Goal: Information Seeking & Learning: Learn about a topic

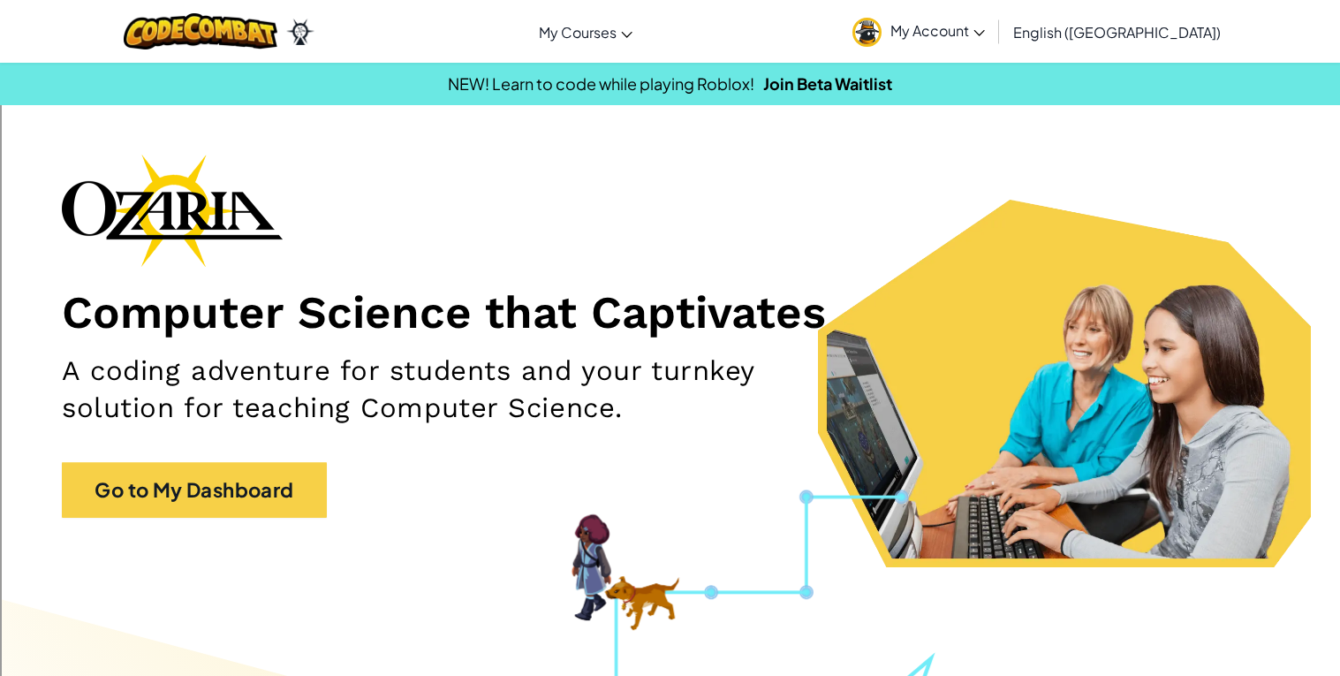
click at [994, 42] on link "My Account" at bounding box center [919, 32] width 150 height 56
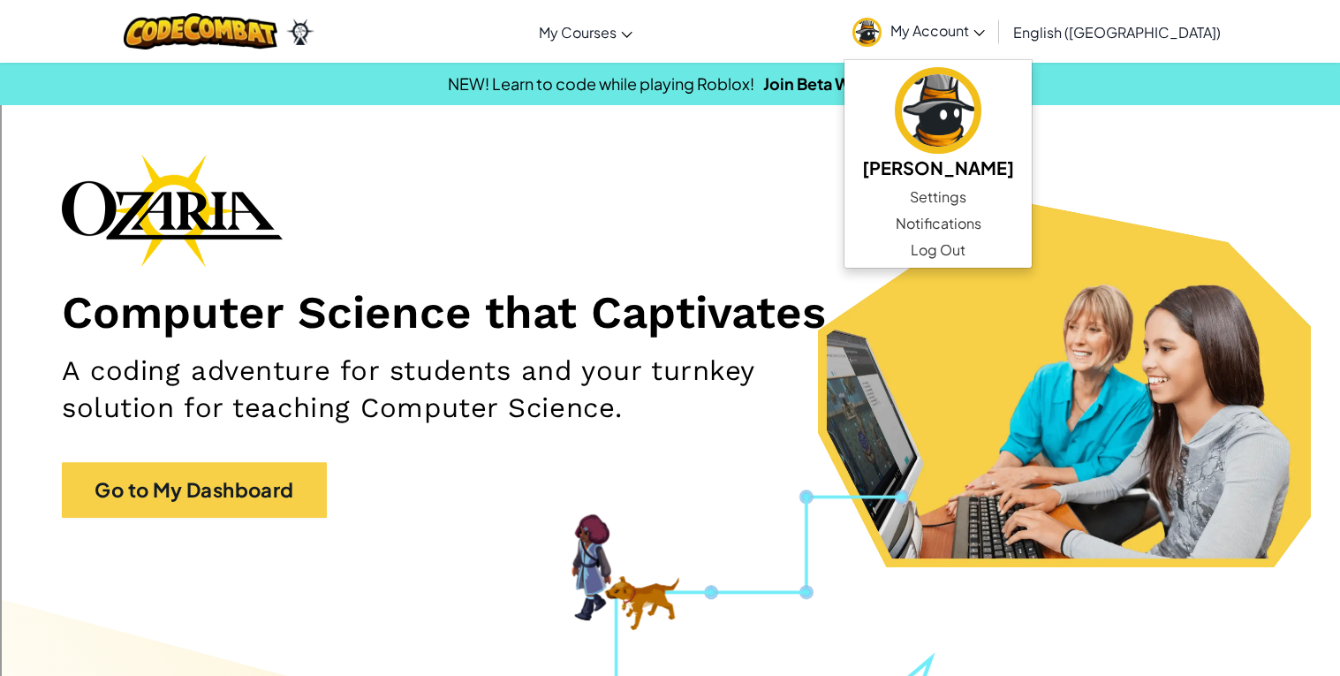
click at [788, 307] on h1 "Computer Science that Captivates" at bounding box center [670, 311] width 1217 height 55
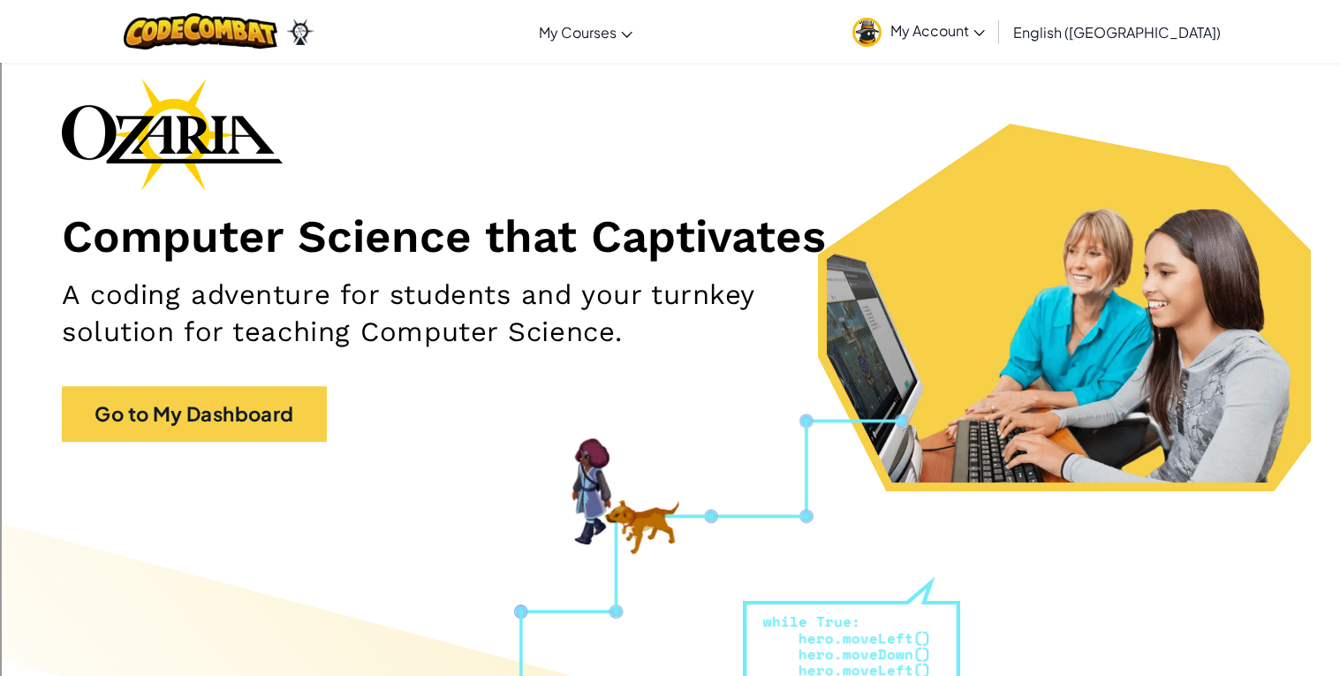
scroll to position [80, 0]
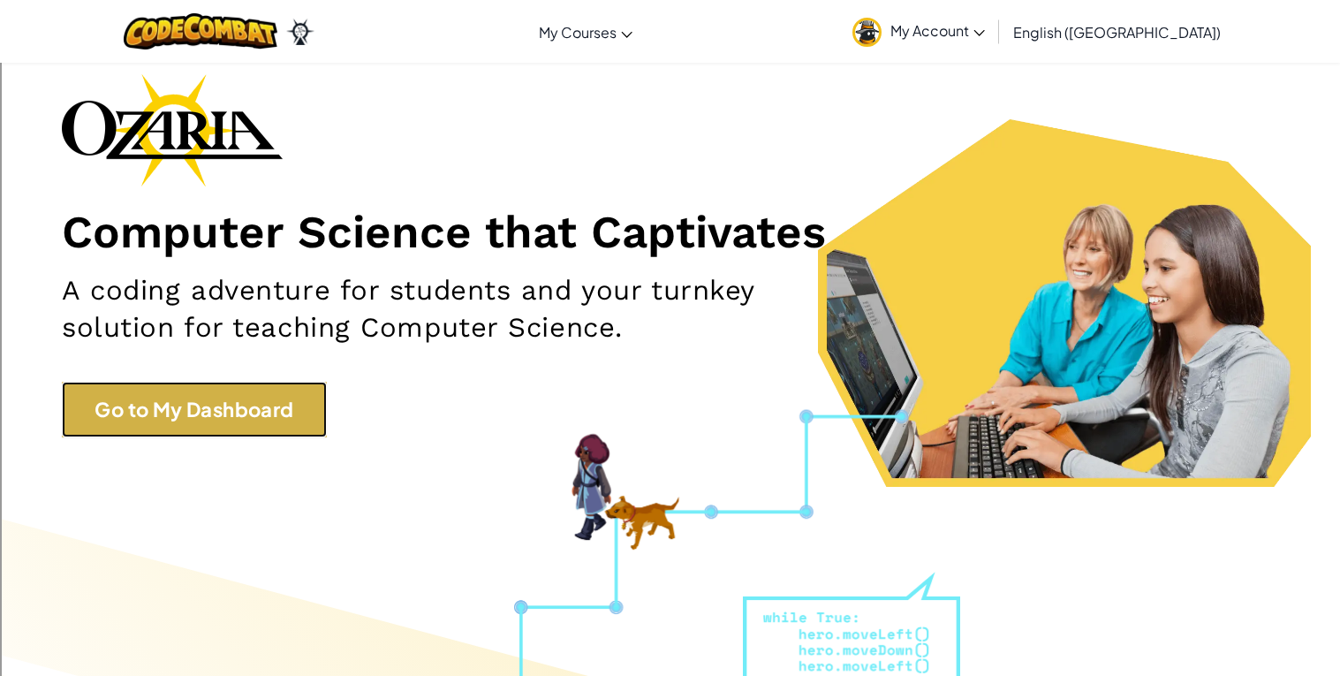
click at [270, 388] on link "Go to My Dashboard" at bounding box center [194, 410] width 265 height 56
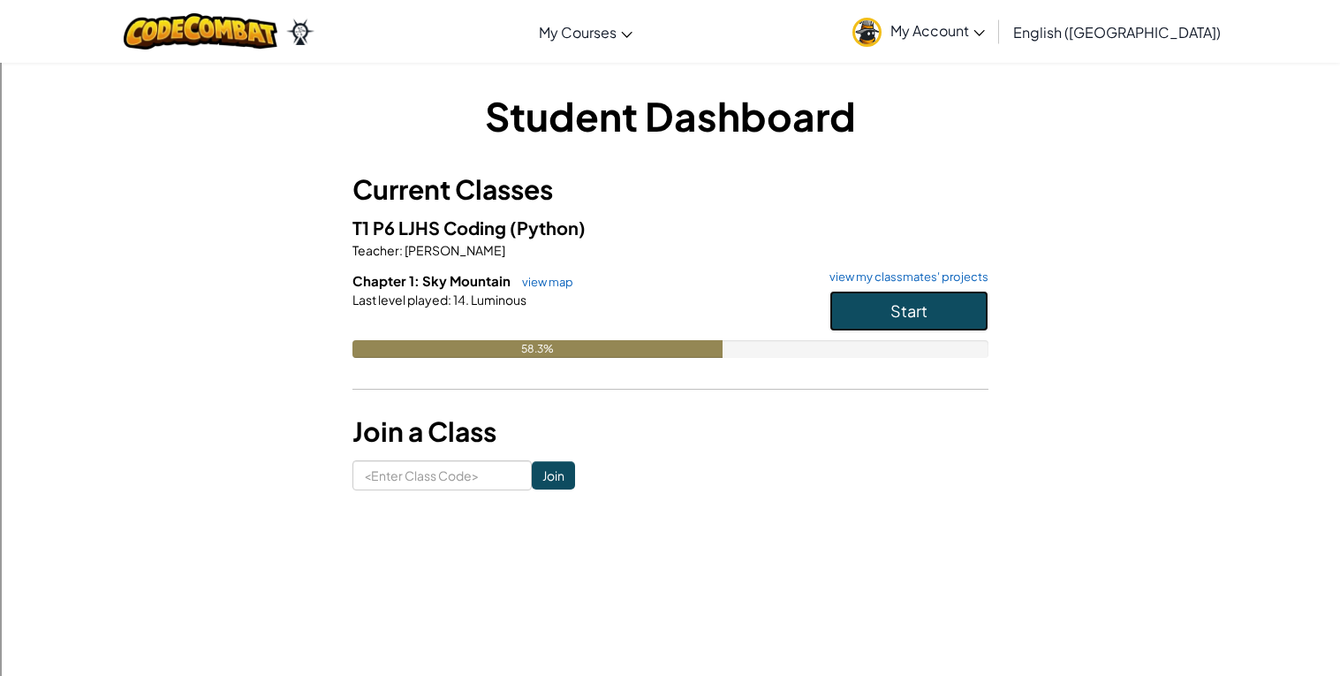
click at [960, 327] on button "Start" at bounding box center [909, 311] width 159 height 41
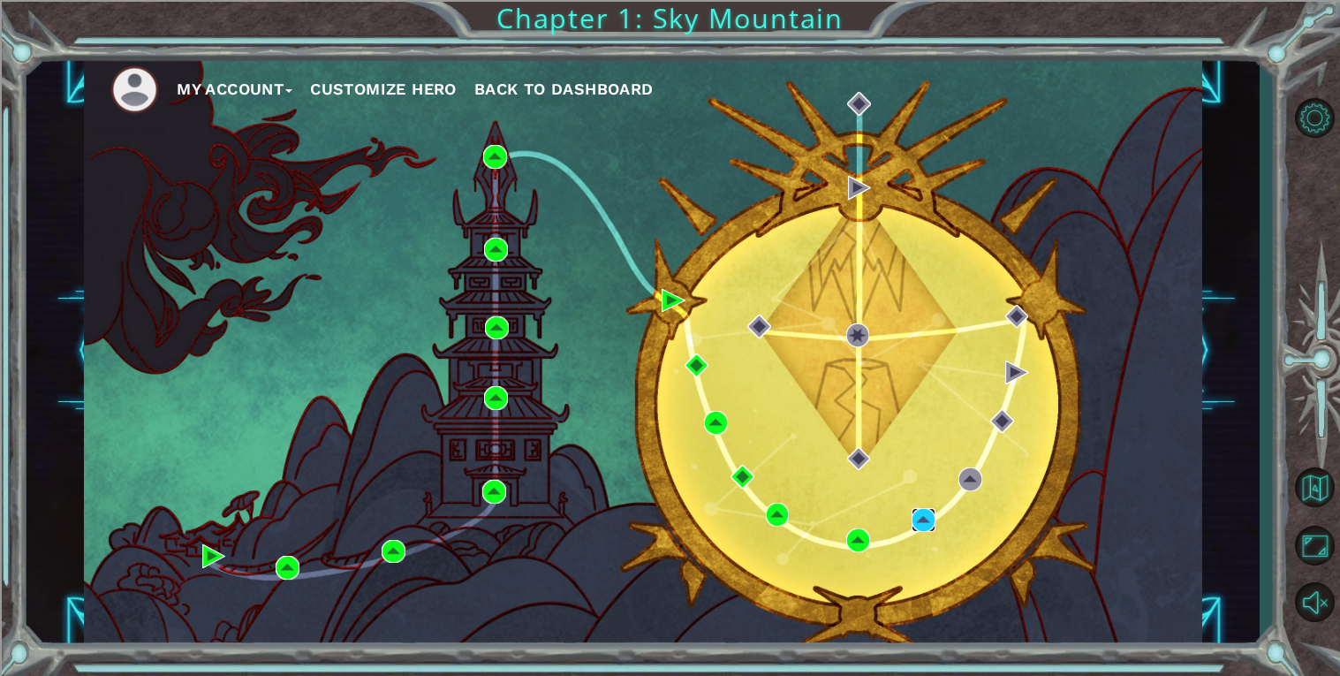
click at [932, 524] on img at bounding box center [924, 520] width 24 height 24
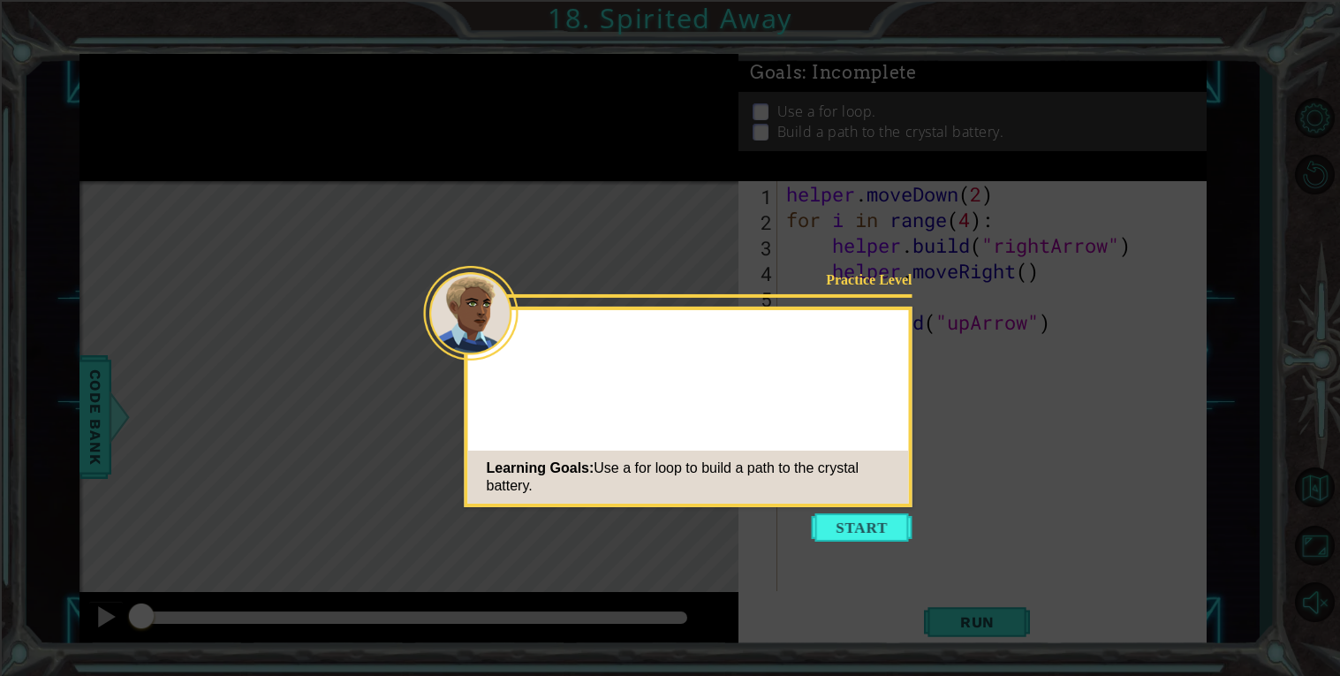
click at [855, 550] on icon at bounding box center [670, 338] width 1340 height 676
click at [880, 519] on button "Start" at bounding box center [862, 527] width 101 height 28
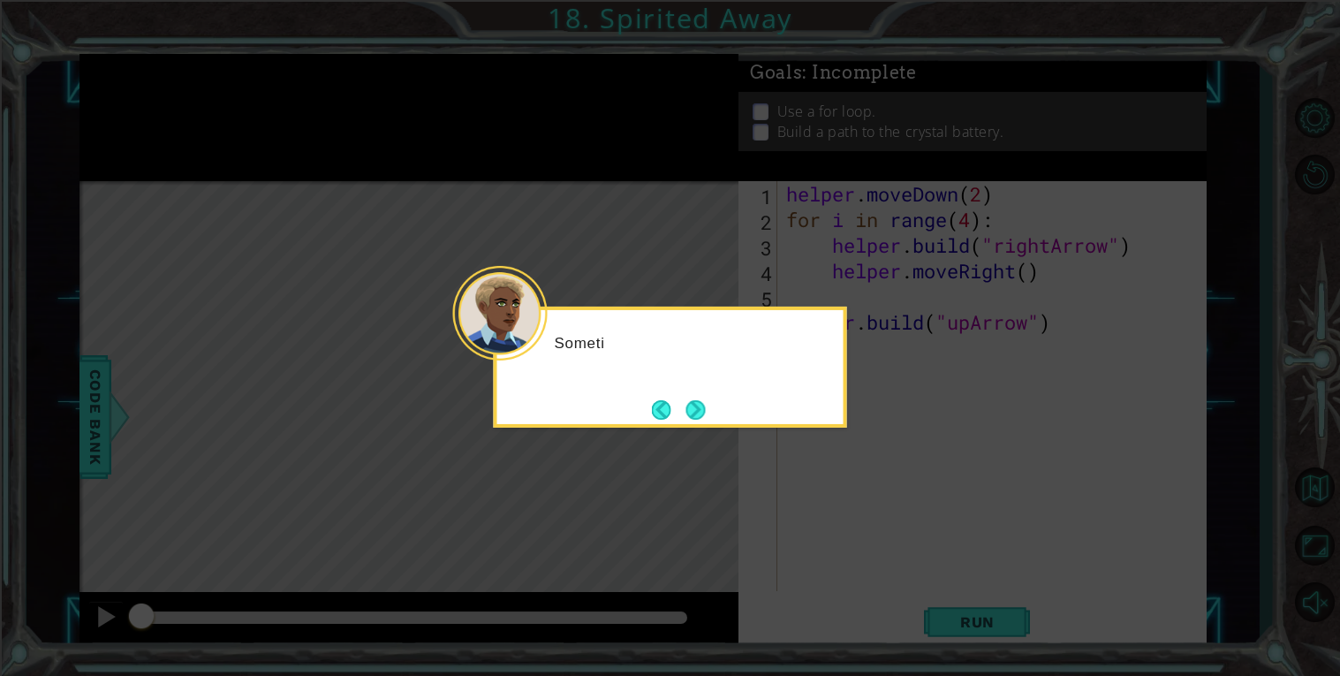
click at [726, 420] on div "Someti" at bounding box center [670, 367] width 353 height 121
click at [706, 404] on button "Next" at bounding box center [696, 409] width 20 height 20
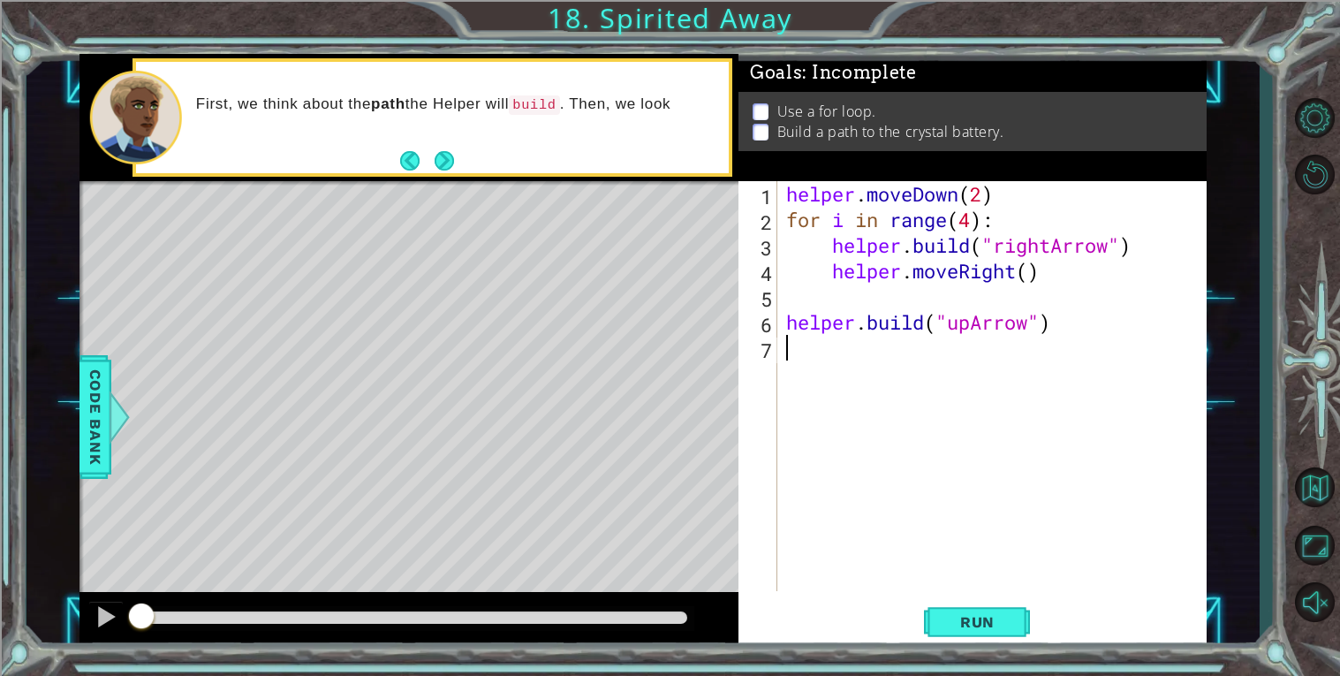
click at [437, 146] on div "First, we think about the path the Helper will build . Then, we look" at bounding box center [456, 118] width 545 height 64
click at [466, 146] on div "First, we think about the path the Helper will build . Then, we look for a" at bounding box center [456, 118] width 545 height 64
click at [453, 160] on button "Next" at bounding box center [444, 160] width 19 height 19
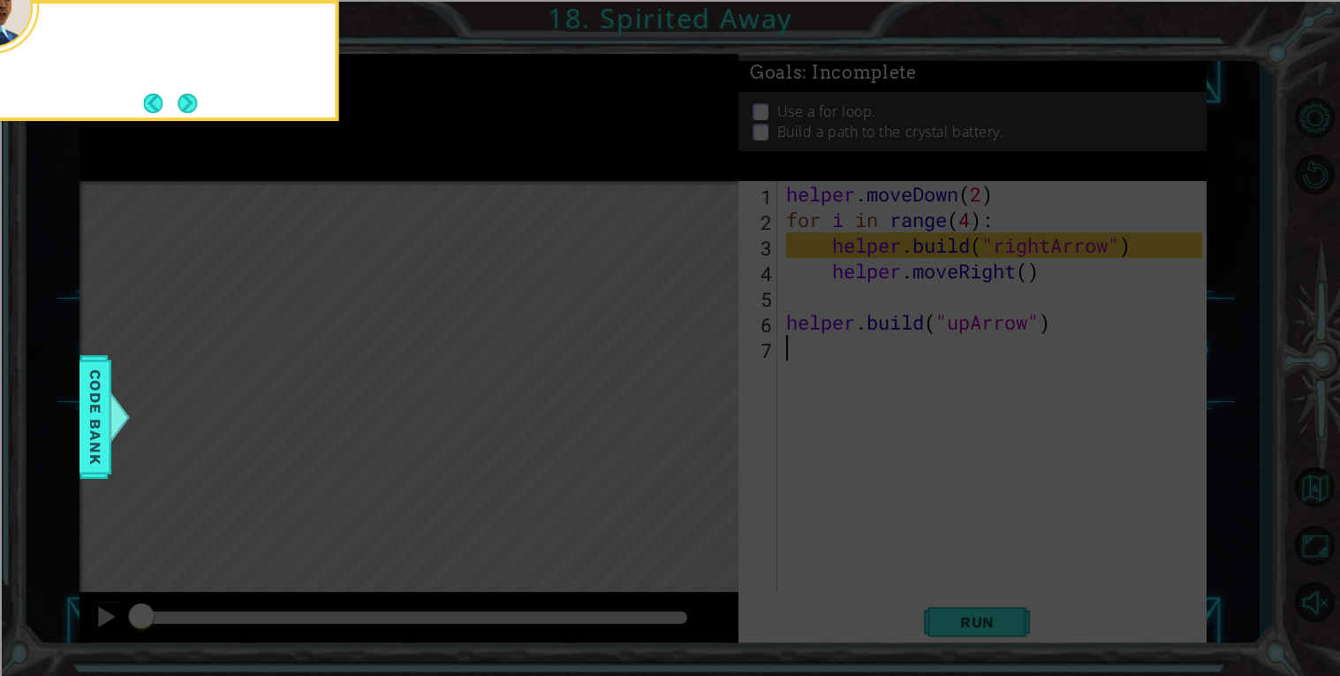
click at [455, 157] on icon at bounding box center [670, 338] width 1340 height 676
click at [466, 158] on icon at bounding box center [670, 338] width 1340 height 676
click at [198, 98] on button "Next" at bounding box center [187, 103] width 21 height 21
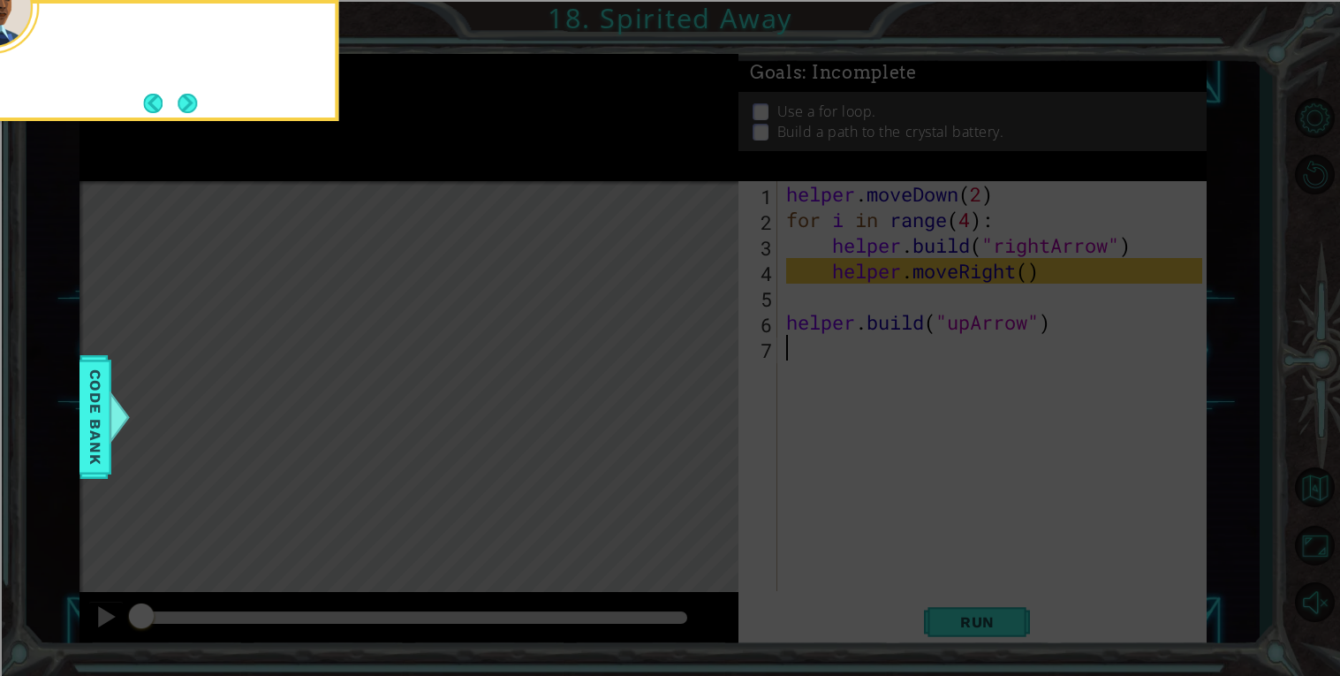
click at [189, 117] on footer at bounding box center [170, 103] width 54 height 27
click at [193, 100] on button "Next" at bounding box center [187, 103] width 19 height 19
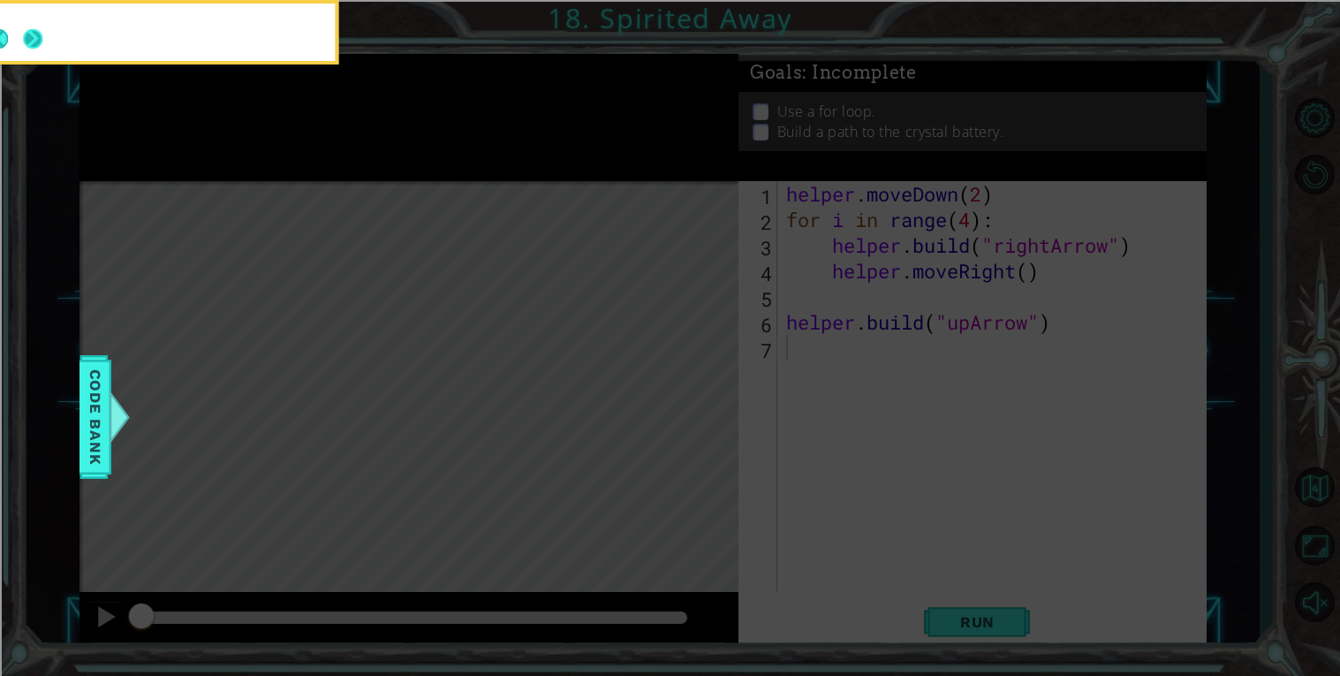
click at [42, 49] on button "Next" at bounding box center [32, 38] width 19 height 19
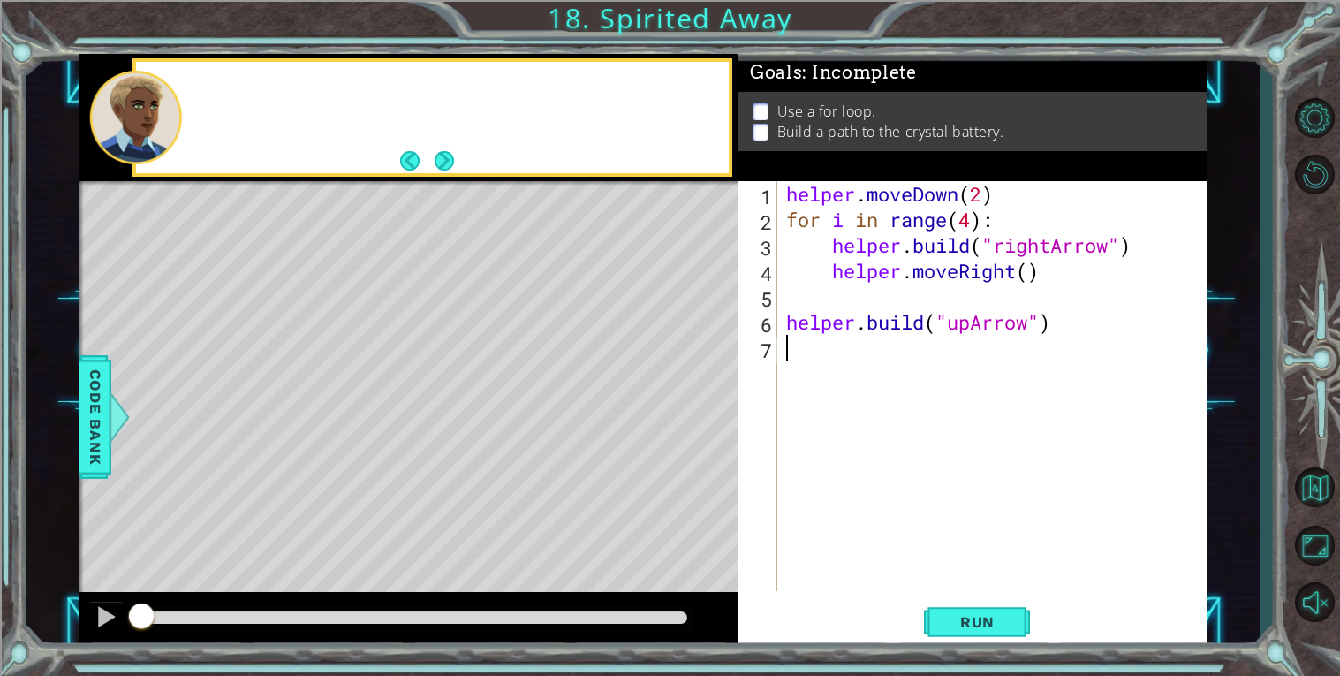
click at [201, 102] on div at bounding box center [456, 116] width 545 height 43
click at [885, 375] on div "helper . moveDown ( 2 ) for i in range ( 4 ) : helper . build ( "rightArrow" ) …" at bounding box center [997, 411] width 428 height 461
click at [864, 297] on div "helper . moveDown ( 2 ) for i in range ( 4 ) : helper . build ( "rightArrow" ) …" at bounding box center [997, 411] width 428 height 461
click at [807, 250] on div "helper . moveDown ( 2 ) for i in range ( 4 ) : helper . build ( "rightArrow" ) …" at bounding box center [997, 411] width 428 height 461
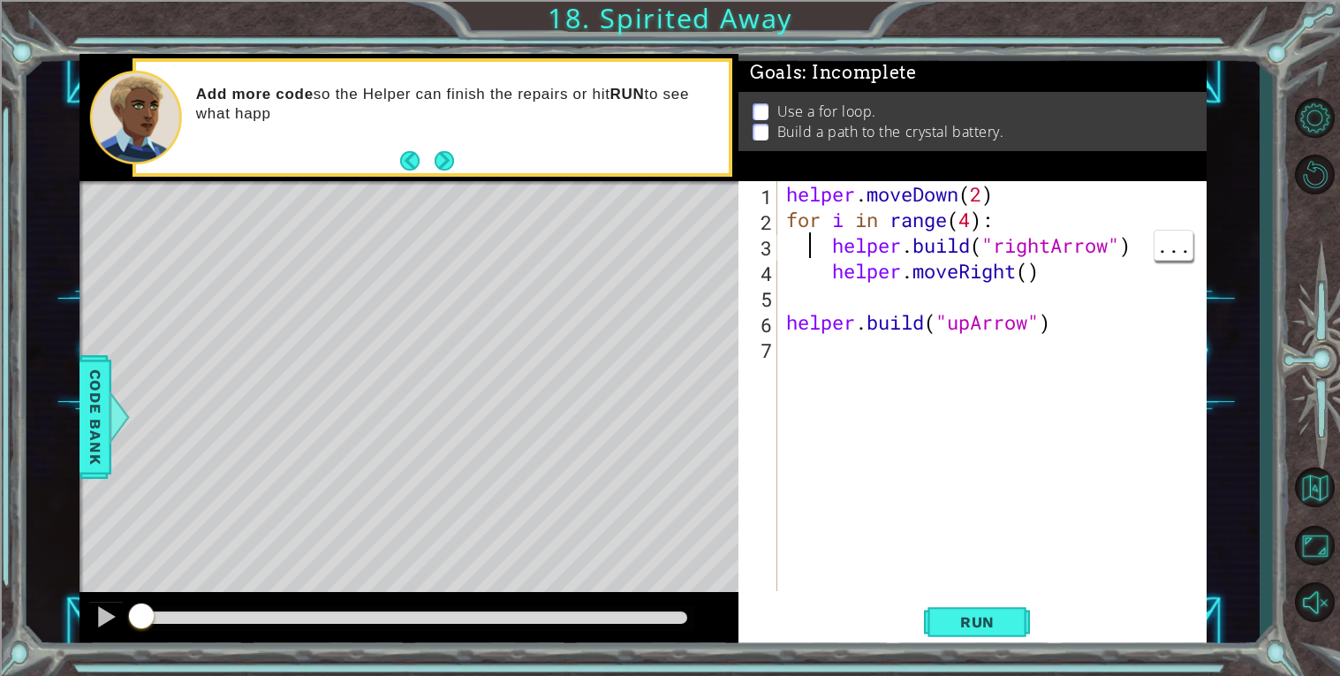
click at [833, 239] on div "helper . moveDown ( 2 ) for i in range ( 4 ) : helper . build ( "rightArrow" ) …" at bounding box center [997, 411] width 428 height 461
type textarea "[DOMAIN_NAME]("rightArrow")"
click at [451, 158] on button "Next" at bounding box center [444, 160] width 19 height 19
click at [948, 341] on div "helper . moveDown ( 2 ) for i in range ( 4 ) : helper . build ( "rightArrow" ) …" at bounding box center [997, 411] width 428 height 461
click at [1023, 302] on div "helper . moveDown ( 2 ) for i in range ( 4 ) : helper . build ( "rightArrow" ) …" at bounding box center [997, 411] width 428 height 461
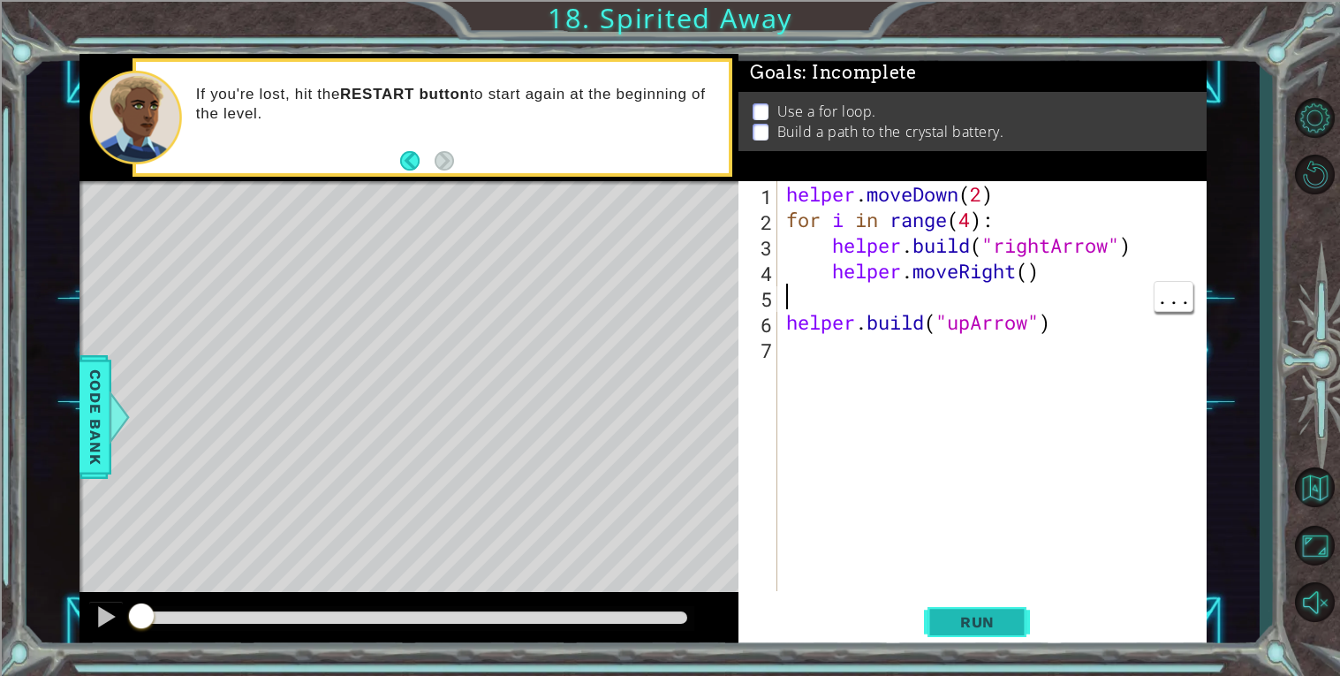
click at [945, 610] on button "Run" at bounding box center [977, 621] width 106 height 47
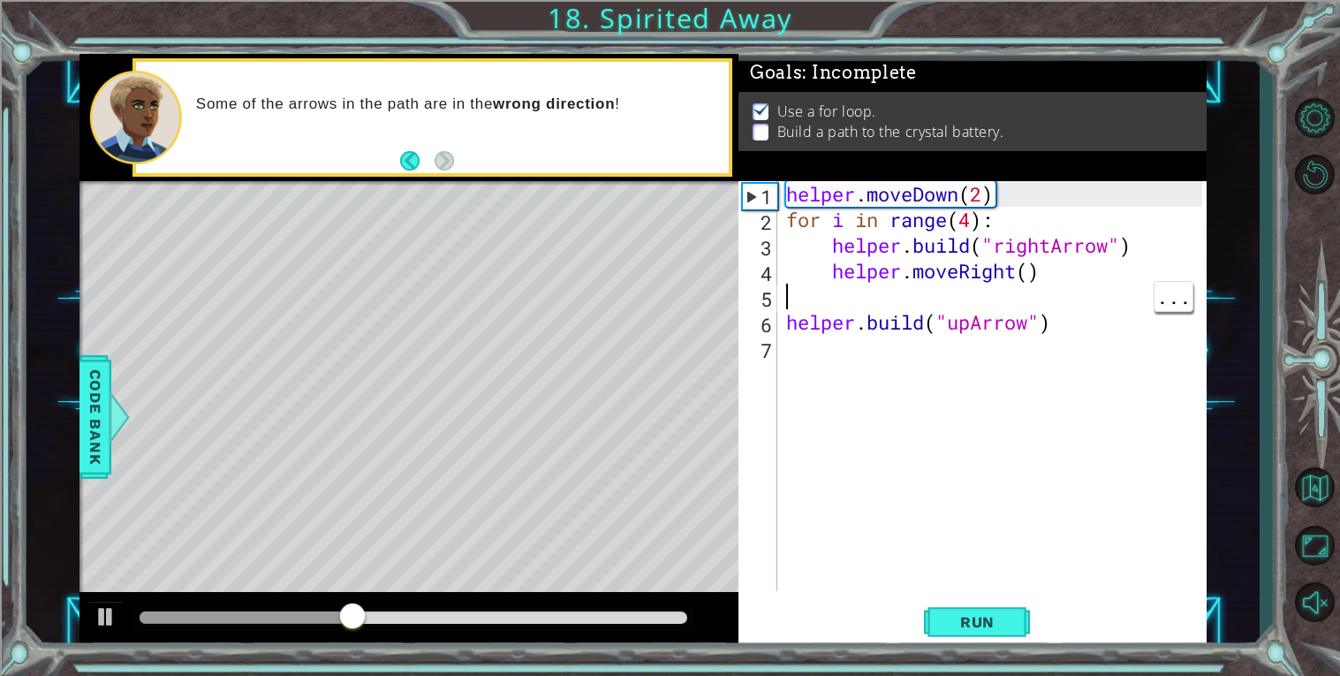
click at [1013, 290] on div "helper . moveDown ( 2 ) for i in range ( 4 ) : helper . build ( "rightArrow" ) …" at bounding box center [997, 411] width 428 height 461
type textarea "helper.moveRight()"
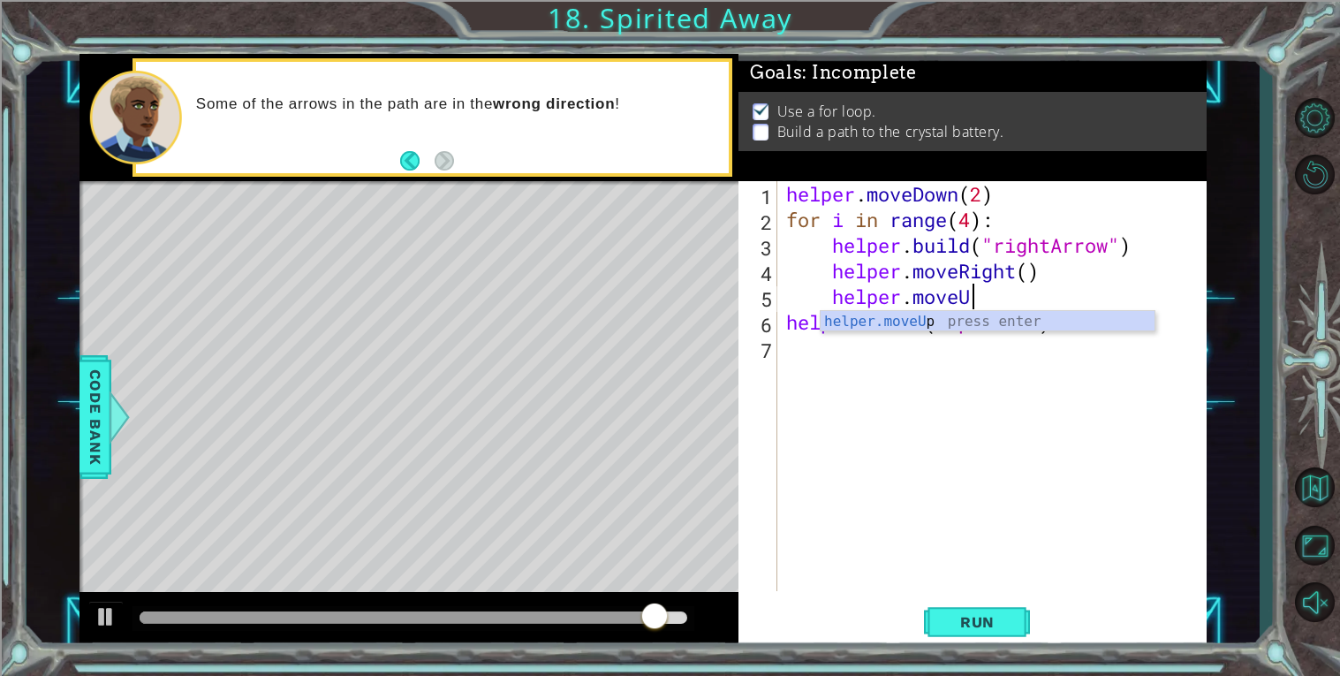
scroll to position [0, 7]
click at [989, 593] on div "helper.moveUp 1 2 3 4 5 6 7 helper . moveDown ( 2 ) for i in range ( 4 ) : help…" at bounding box center [973, 415] width 468 height 468
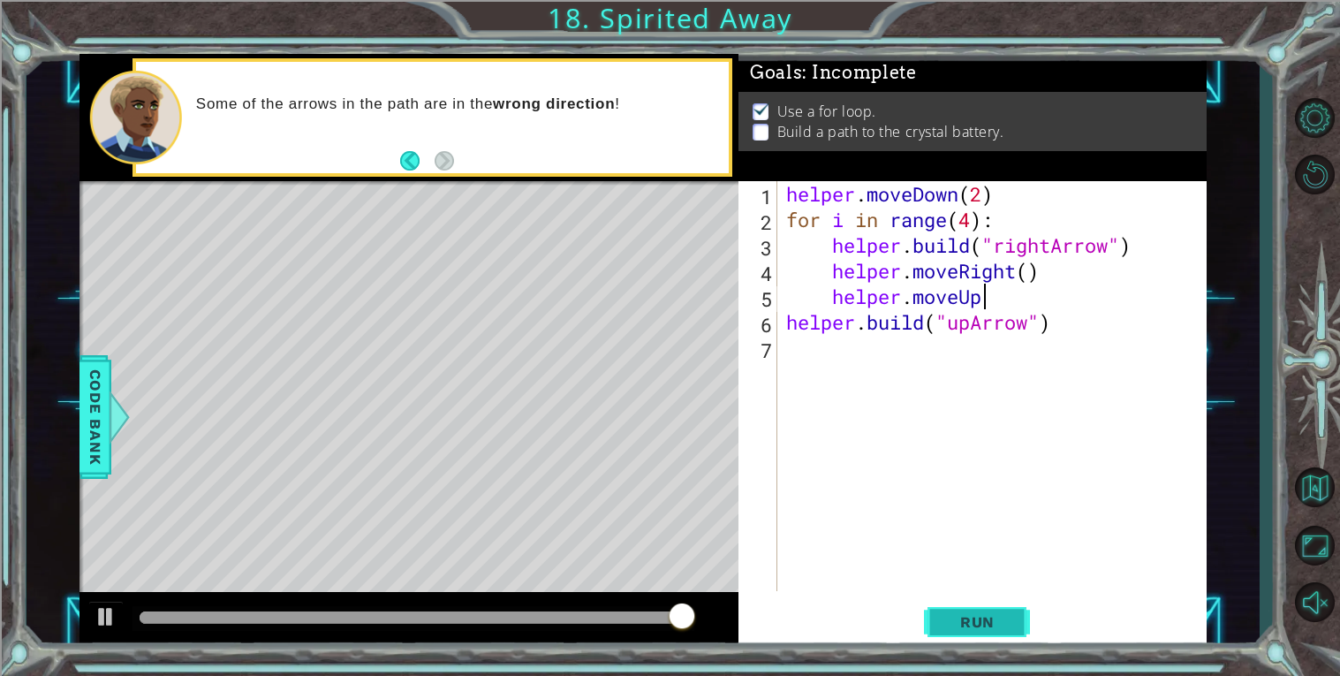
click at [995, 635] on button "Run" at bounding box center [977, 621] width 106 height 47
click at [1011, 607] on button "Run" at bounding box center [977, 621] width 106 height 47
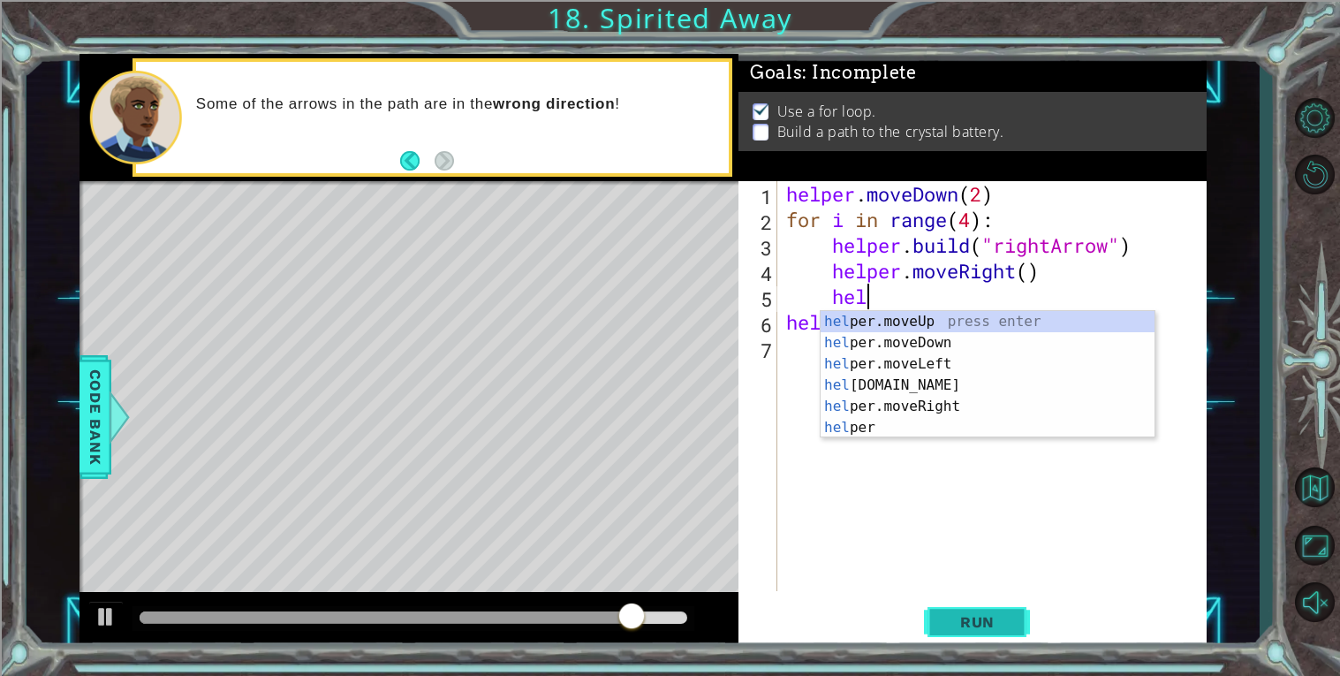
type textarea "h"
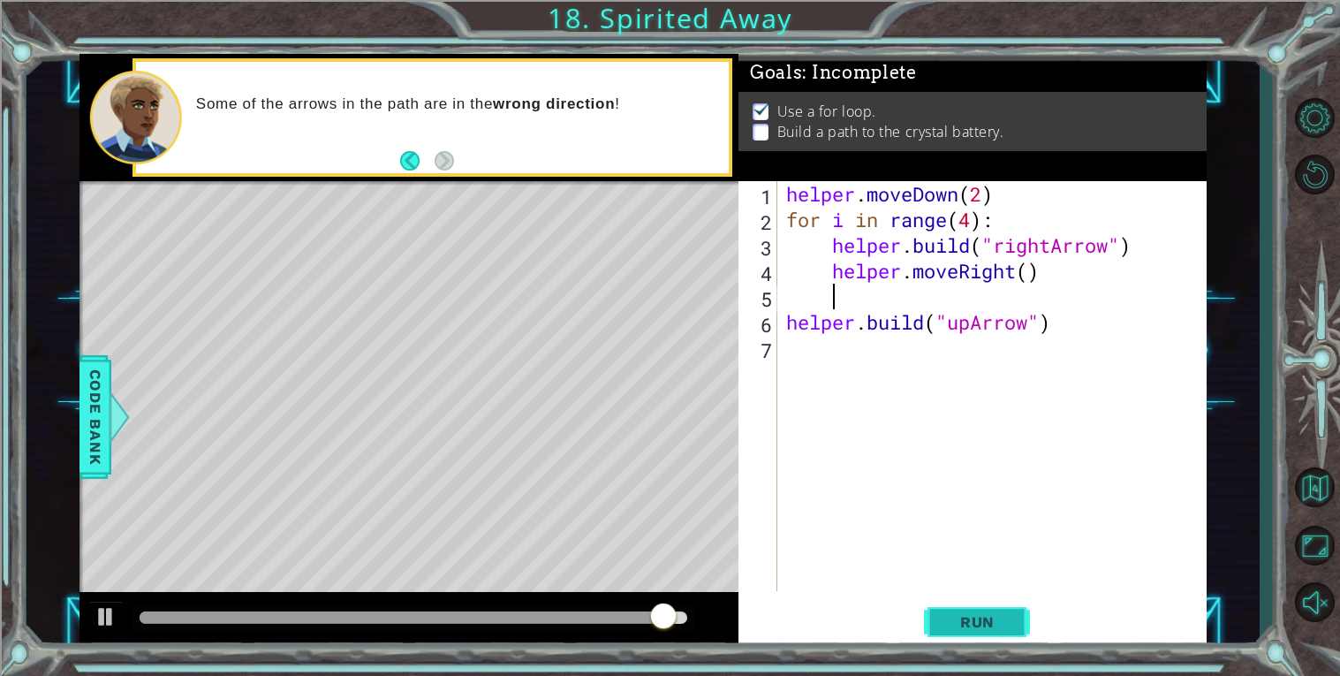
scroll to position [0, 0]
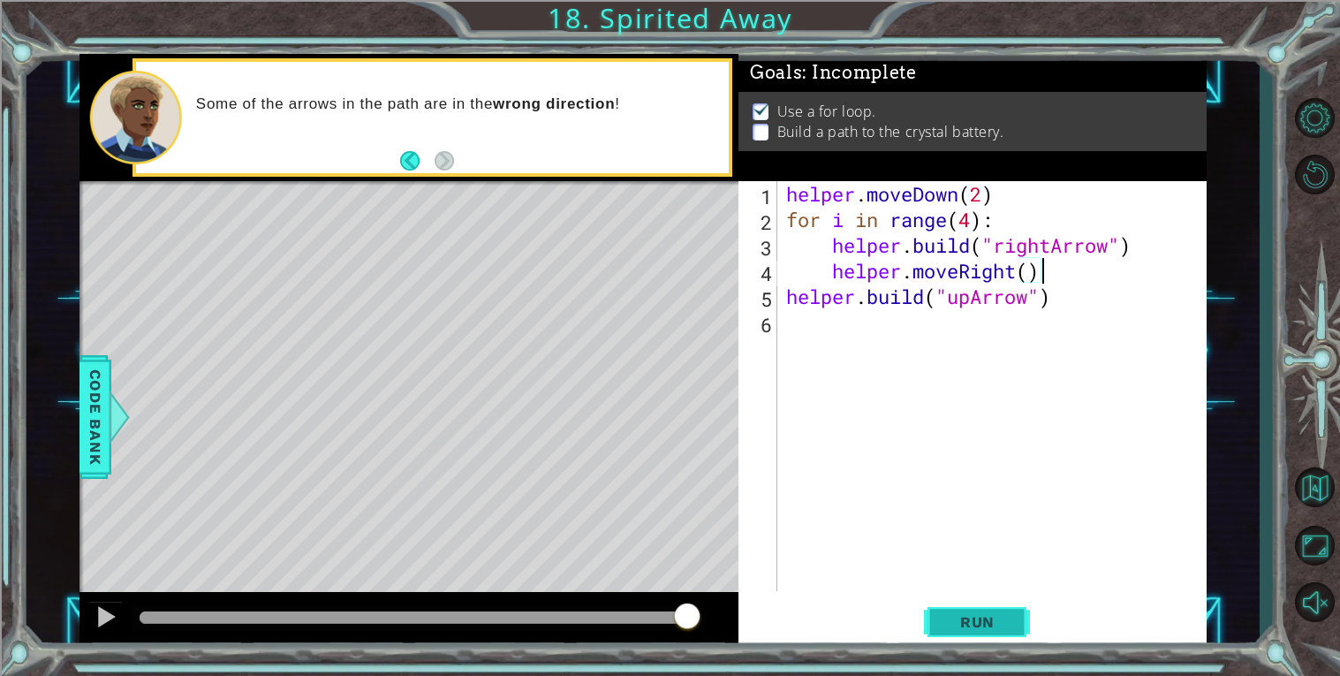
type textarea "helper.moveRight()"
click at [957, 616] on span "Run" at bounding box center [978, 622] width 70 height 18
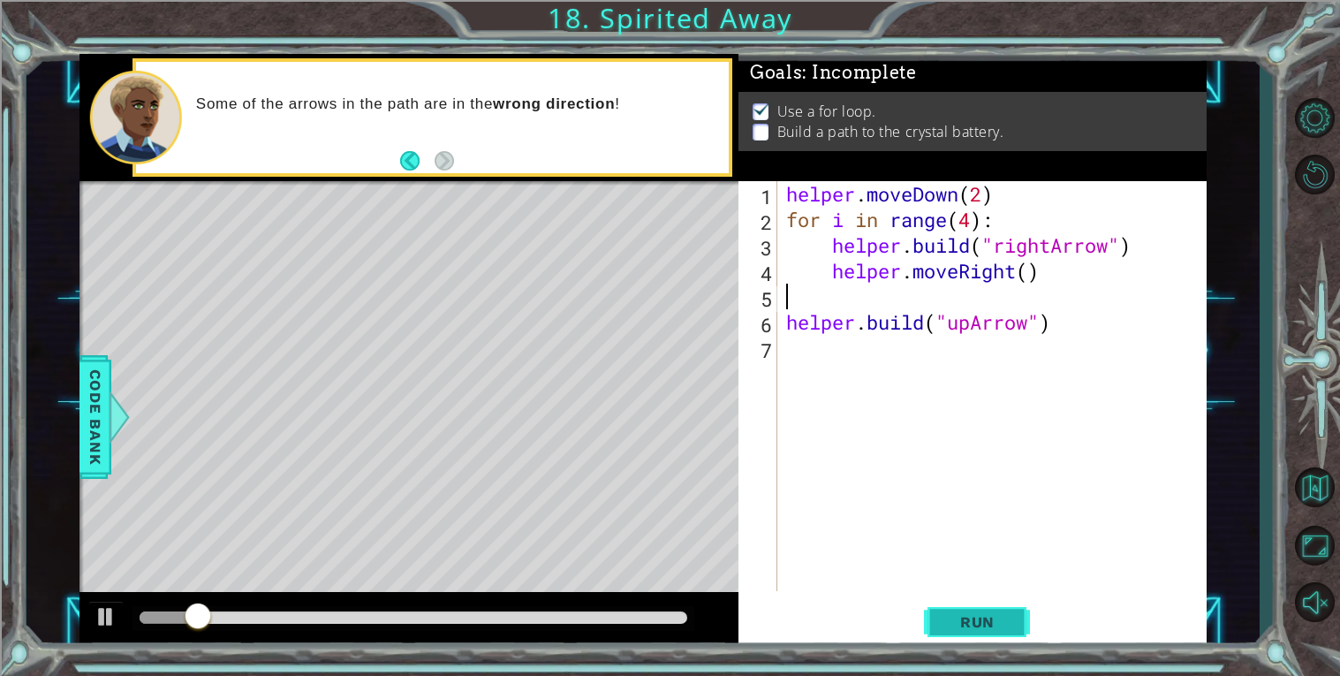
type textarea "helper.moveRight()"
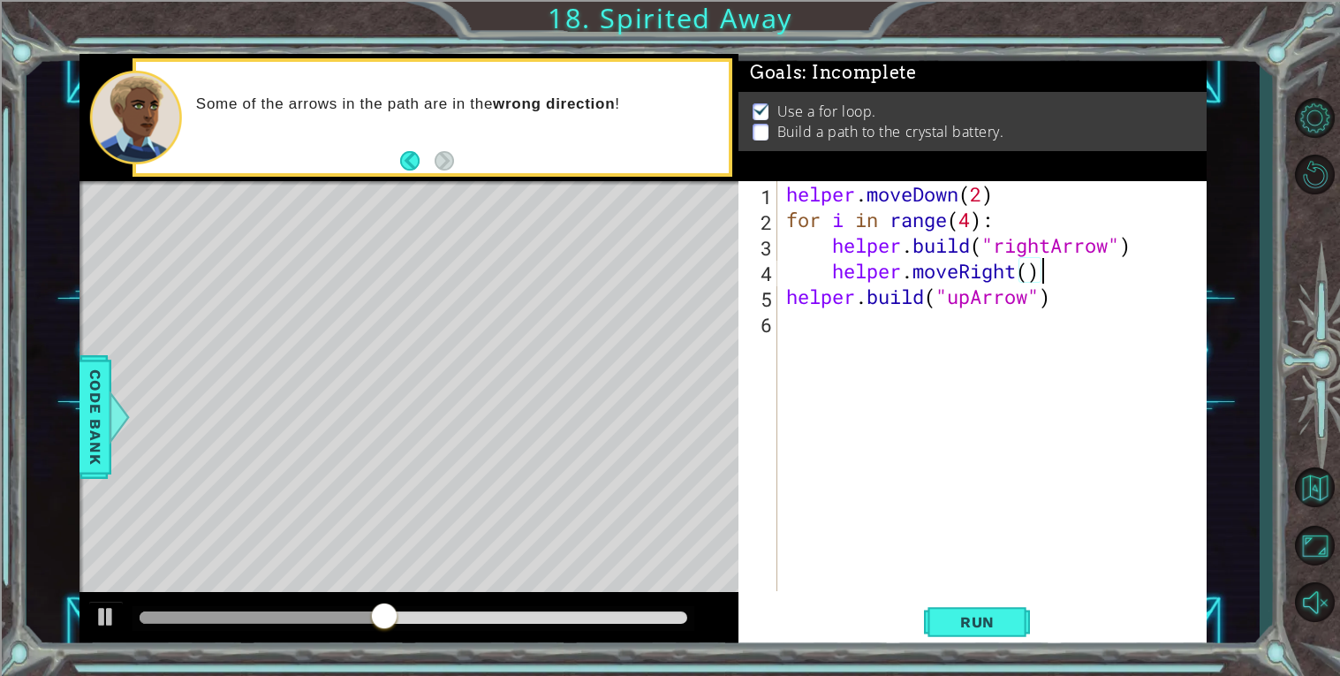
click at [841, 352] on div "helper . moveDown ( 2 ) for i in range ( 4 ) : helper . build ( "rightArrow" ) …" at bounding box center [997, 411] width 428 height 461
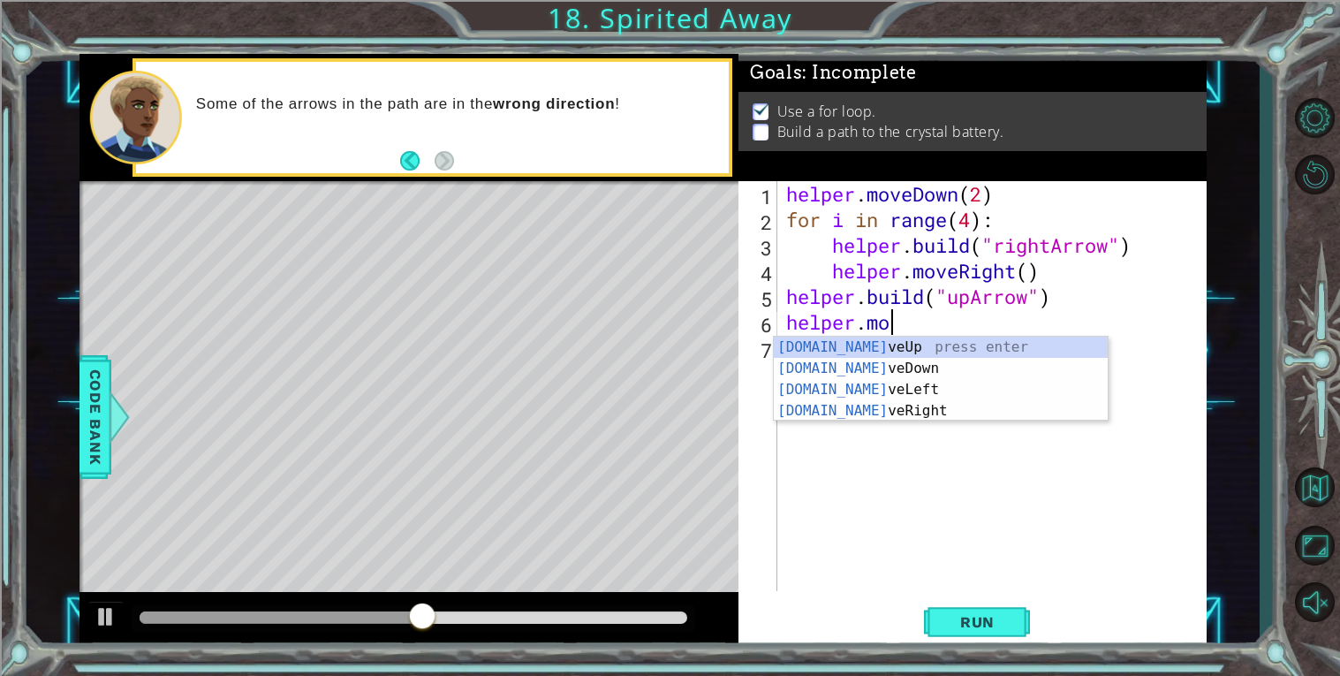
scroll to position [0, 4]
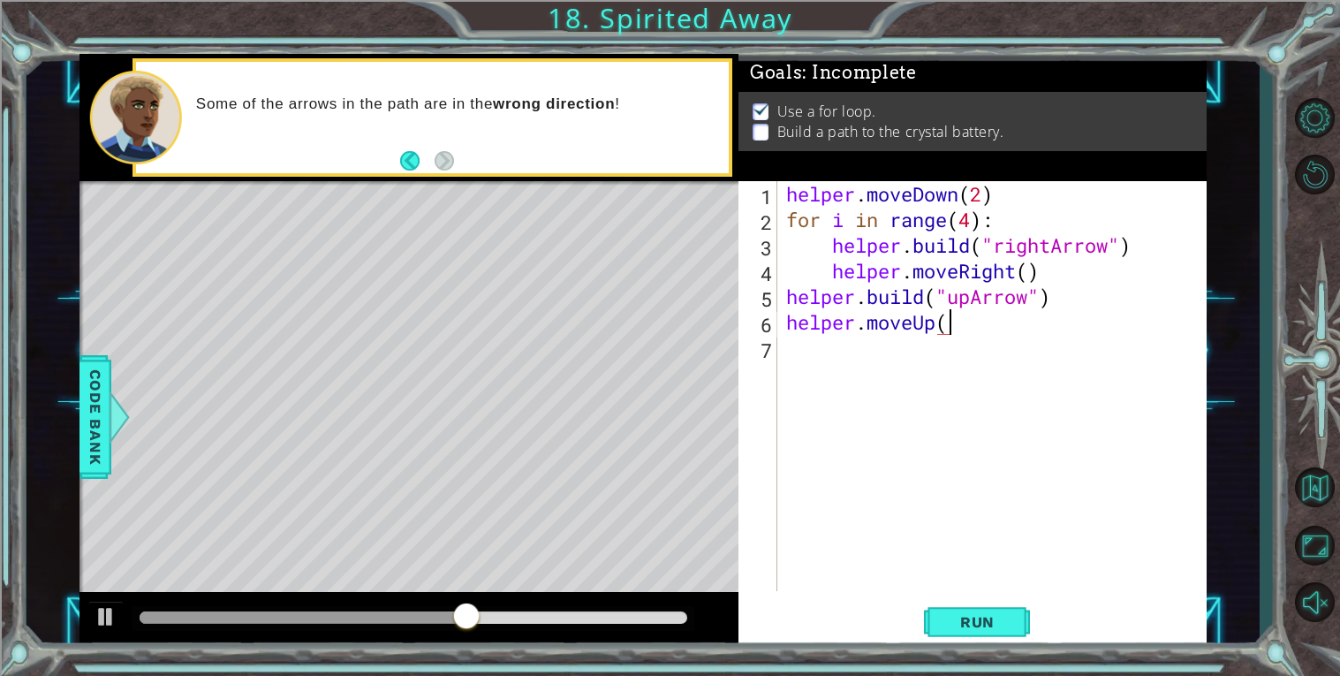
type textarea "helper.moveUp()"
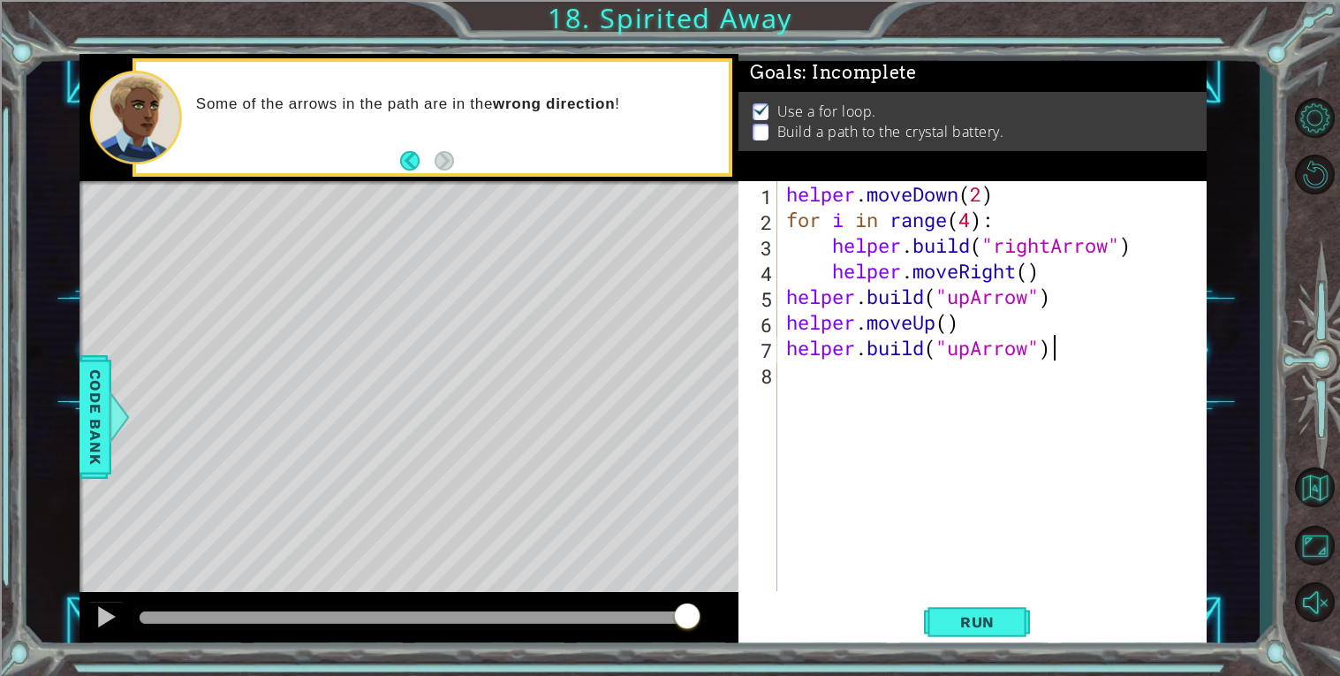
scroll to position [0, 11]
type textarea "[DOMAIN_NAME]("upArrow")"
click at [968, 613] on span "Run" at bounding box center [978, 622] width 70 height 18
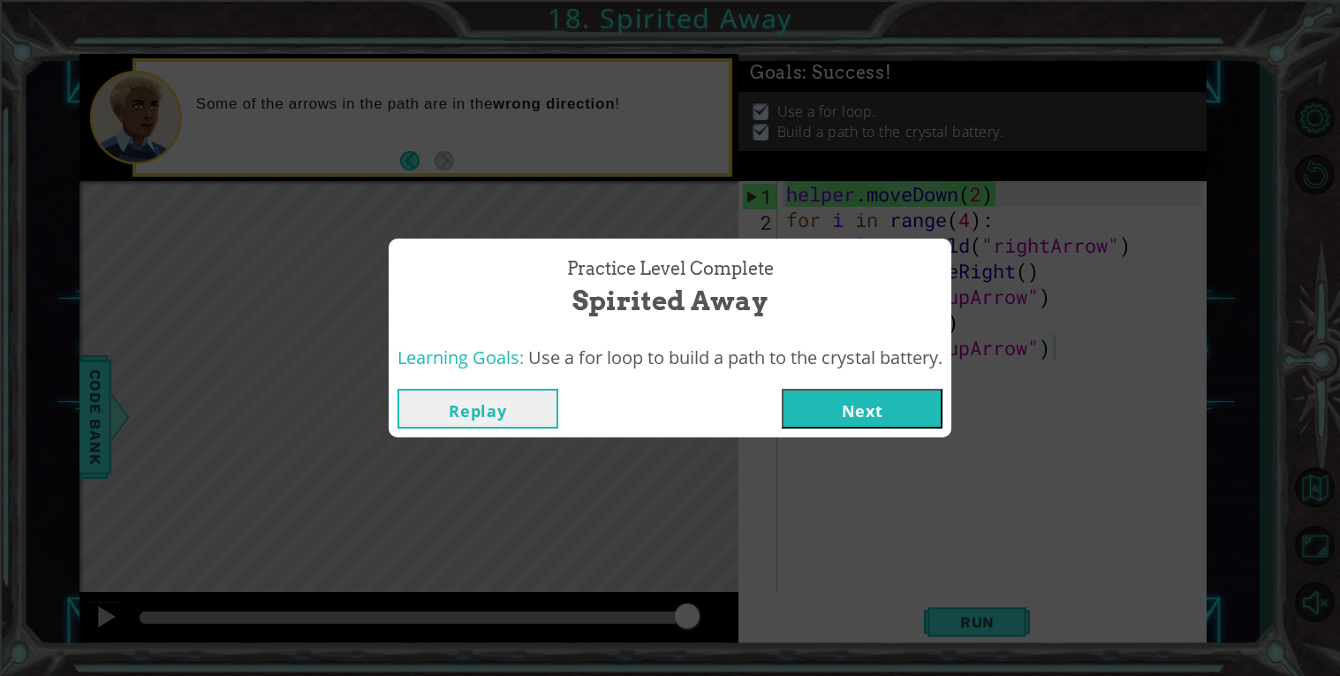
click at [901, 400] on button "Next" at bounding box center [862, 409] width 161 height 40
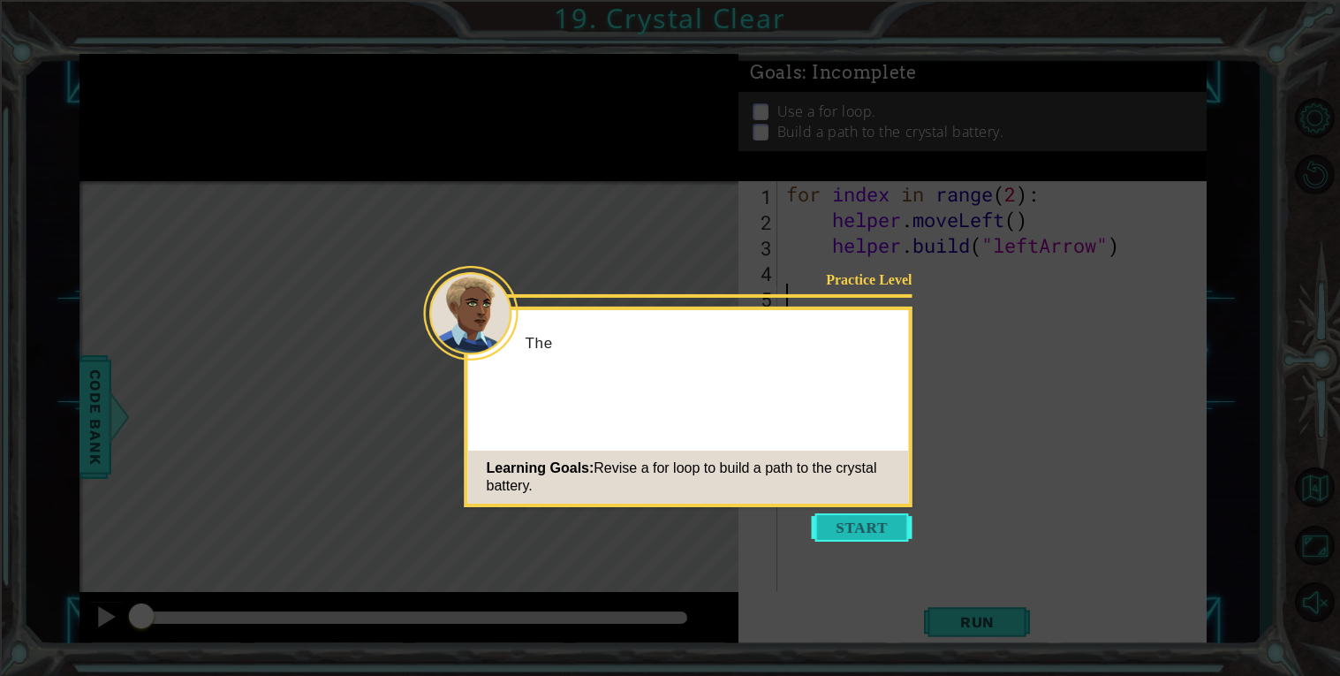
click at [883, 525] on button "Start" at bounding box center [862, 527] width 101 height 28
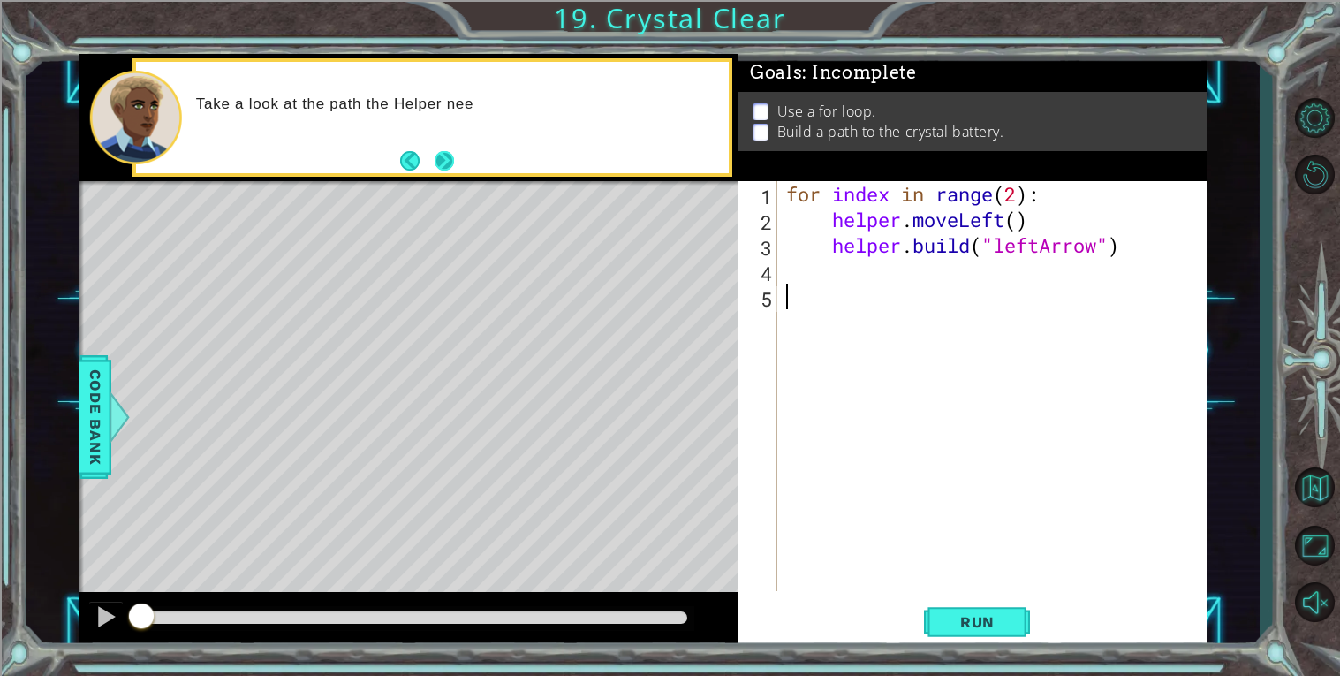
click at [448, 157] on button "Next" at bounding box center [444, 160] width 19 height 19
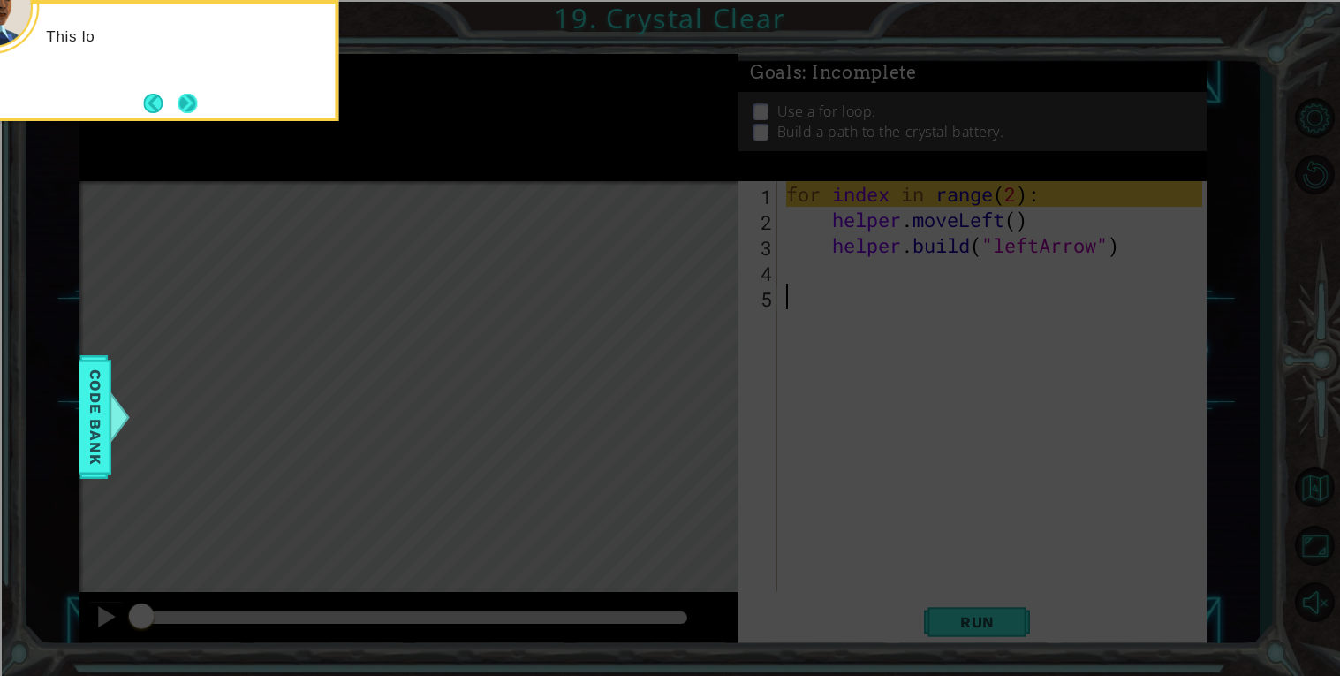
click at [191, 95] on button "Next" at bounding box center [187, 103] width 19 height 19
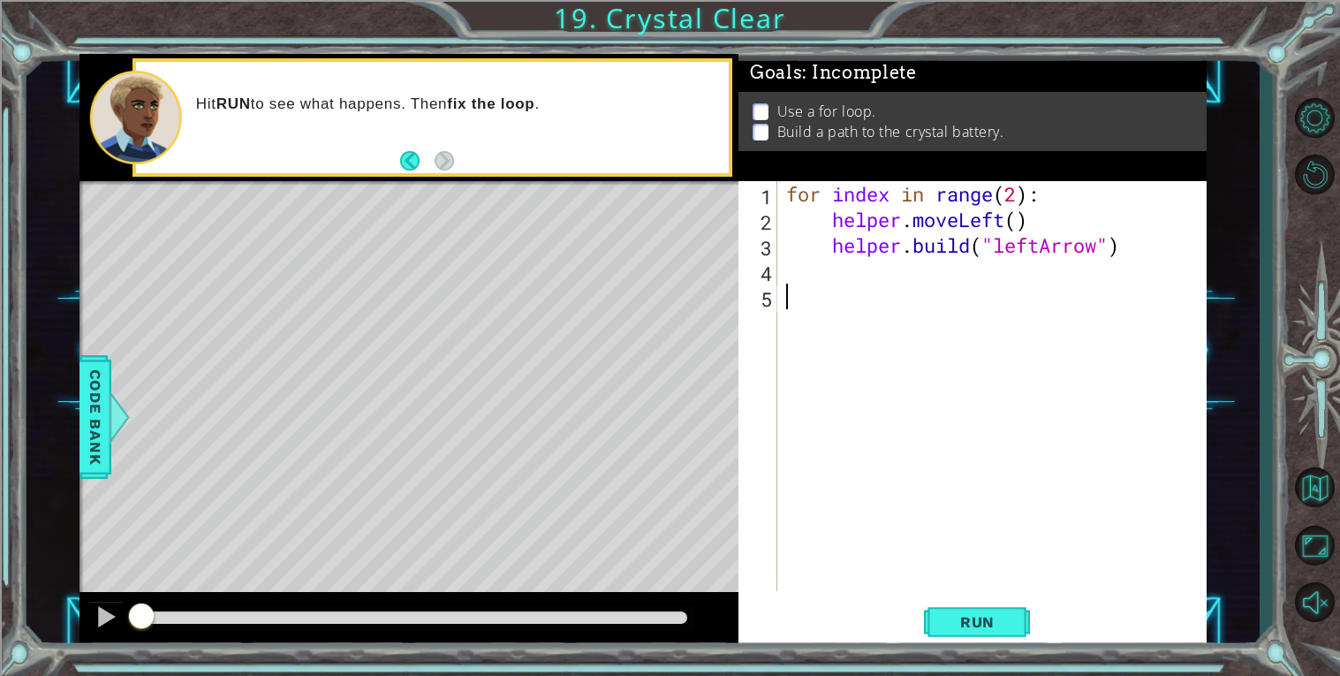
click at [1035, 600] on div "Run" at bounding box center [977, 621] width 468 height 47
click at [965, 632] on button "Run" at bounding box center [977, 621] width 106 height 47
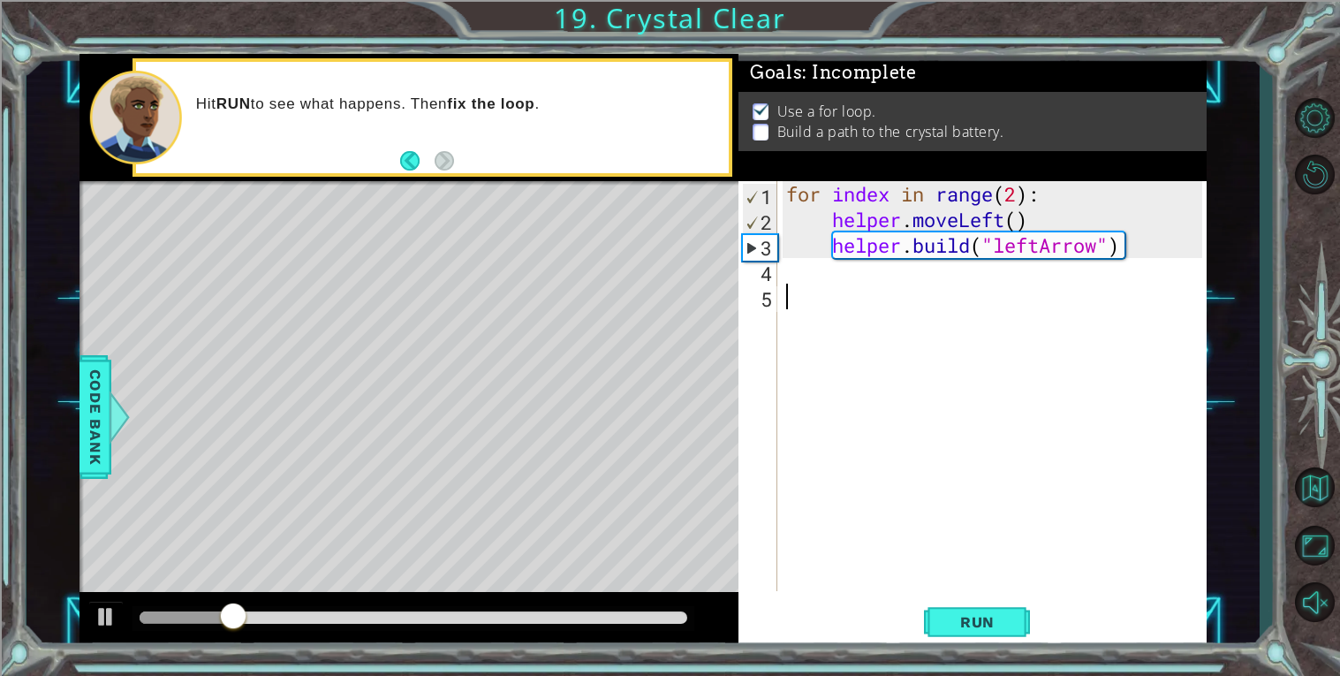
click at [1006, 197] on div "for index in range ( 2 ) : helper . moveLeft ( ) helper . build ( "leftArrow" )" at bounding box center [997, 411] width 428 height 461
type textarea "for index in range(4):"
click at [982, 605] on button "Run" at bounding box center [977, 621] width 106 height 47
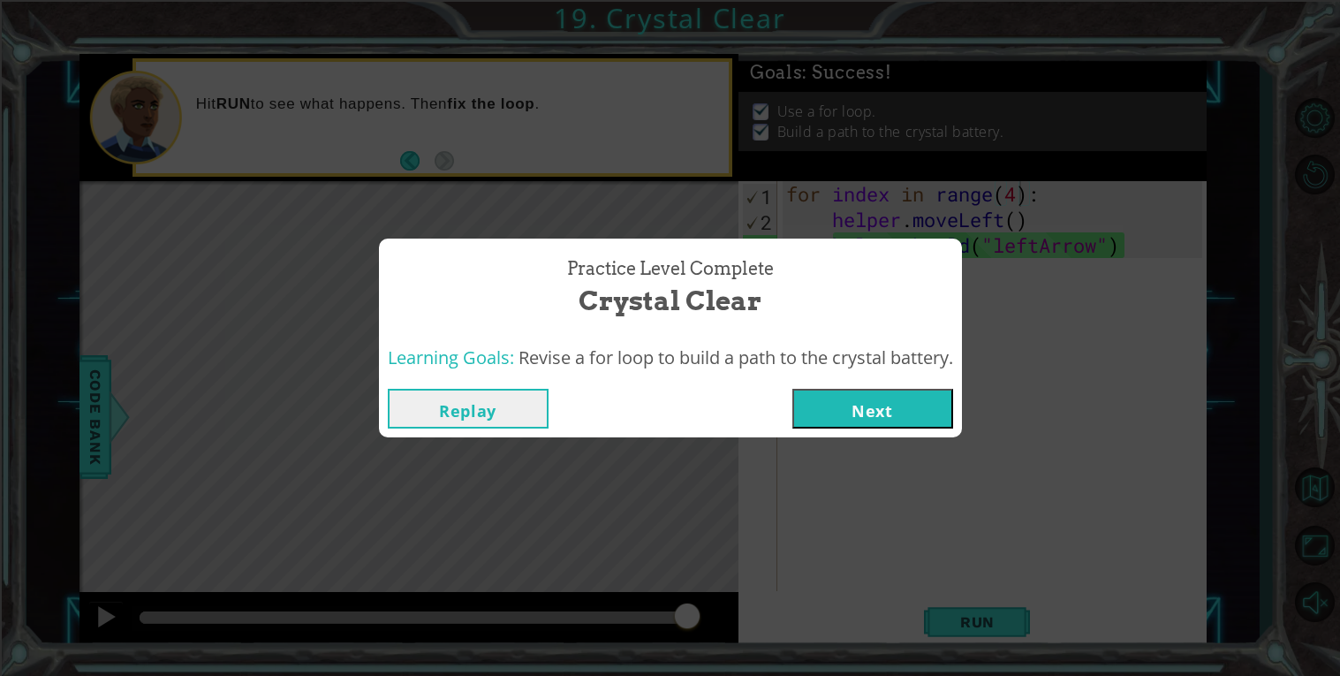
click at [934, 401] on button "Next" at bounding box center [872, 409] width 161 height 40
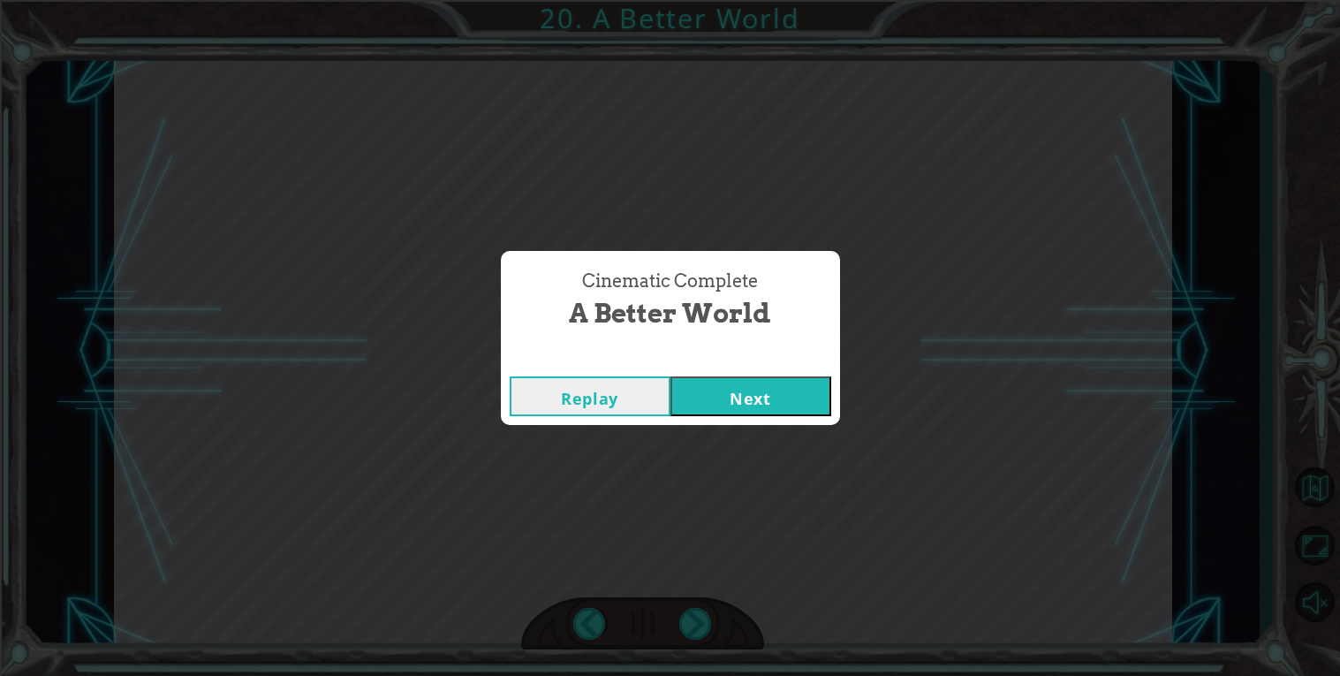
click at [724, 397] on button "Next" at bounding box center [751, 396] width 161 height 40
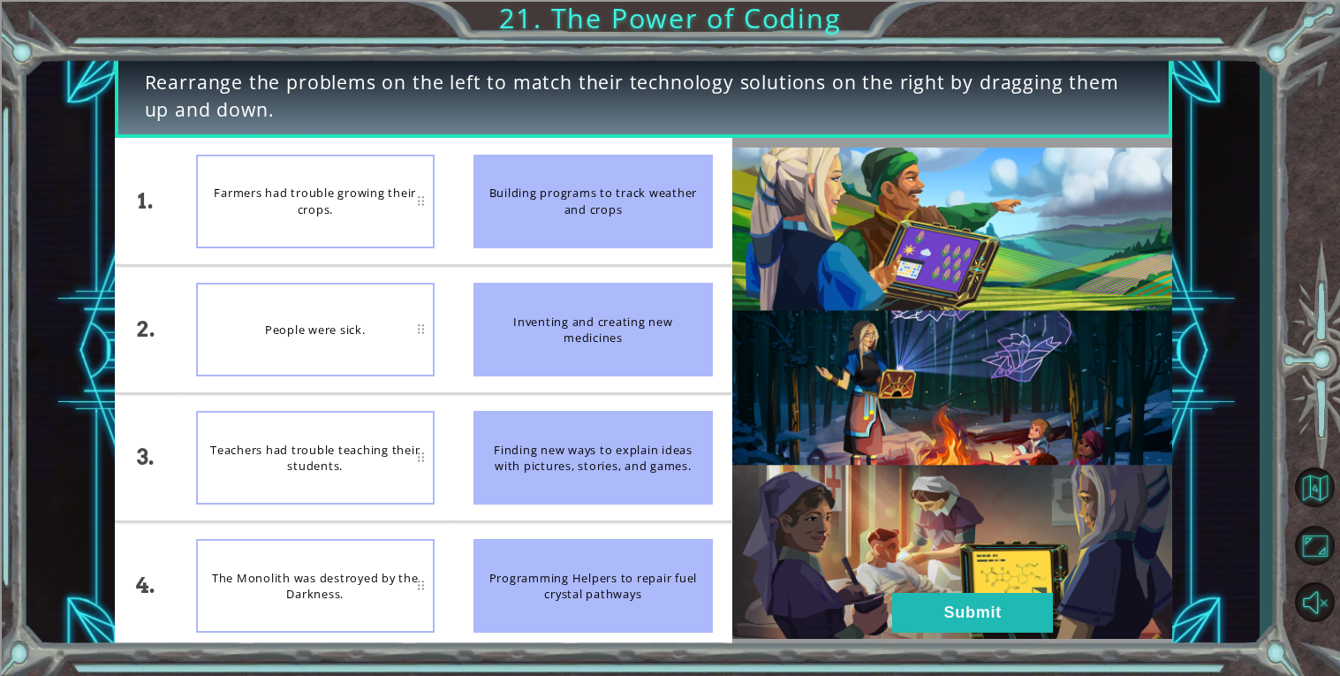
click at [618, 210] on div "Building programs to track weather and crops" at bounding box center [593, 202] width 239 height 94
click at [625, 234] on div "Building programs to track weather and crops" at bounding box center [593, 202] width 239 height 94
click at [315, 448] on div "Teachers had trouble teaching their students." at bounding box center [315, 458] width 239 height 94
click at [1014, 627] on button "Submit" at bounding box center [972, 613] width 161 height 40
click at [1013, 620] on button "Submit" at bounding box center [972, 613] width 161 height 40
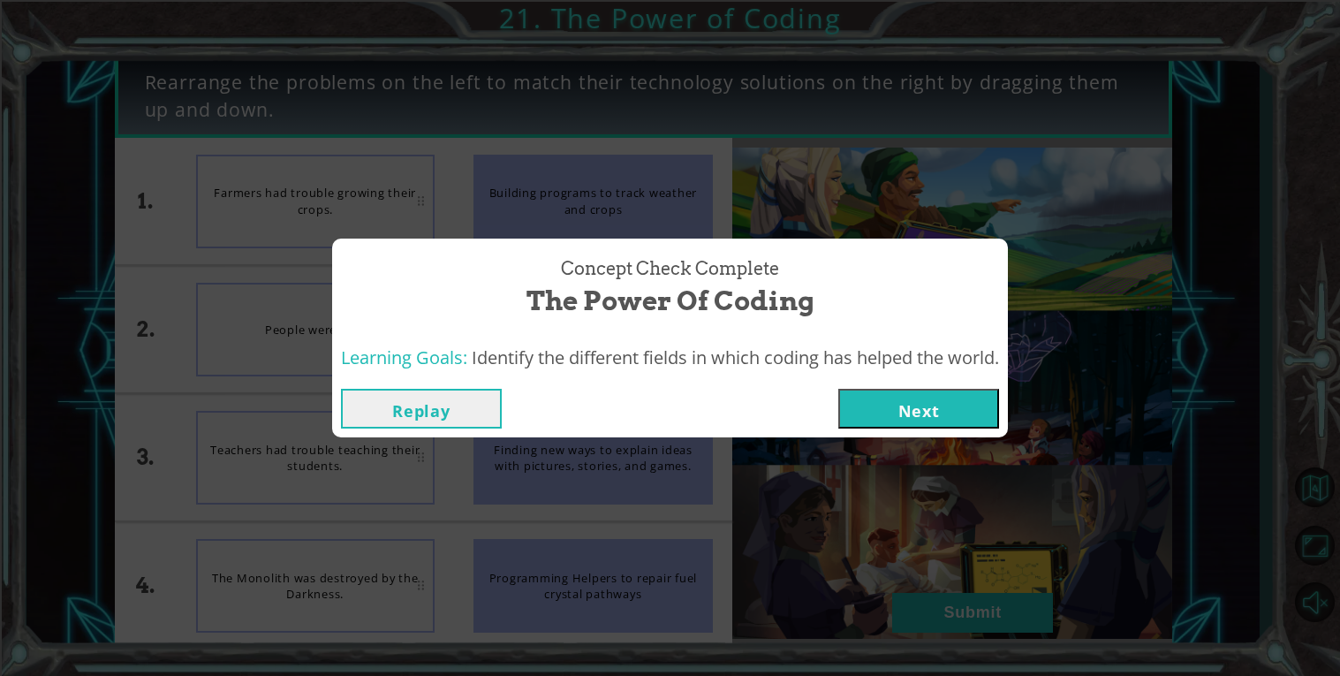
click at [941, 416] on button "Next" at bounding box center [918, 409] width 161 height 40
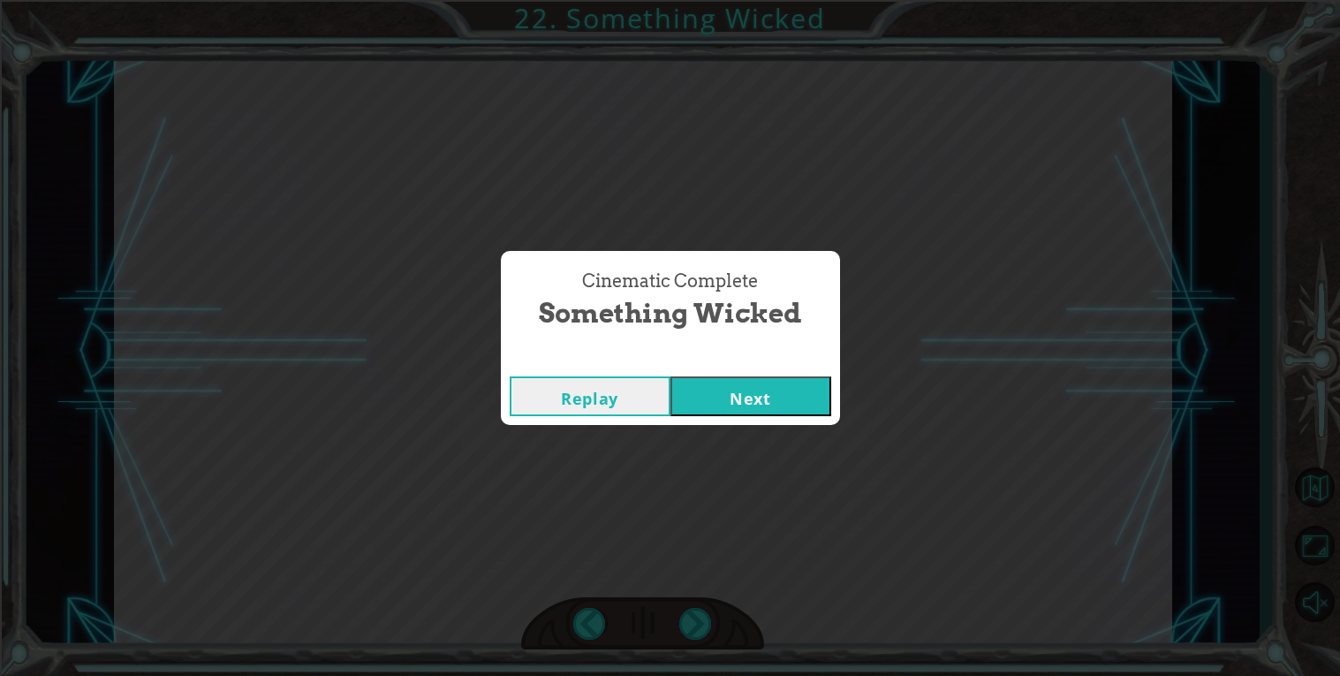
click at [776, 457] on div "Cinematic Complete Something Wicked Replay Next" at bounding box center [670, 338] width 1340 height 676
click at [804, 380] on button "Next" at bounding box center [751, 396] width 161 height 40
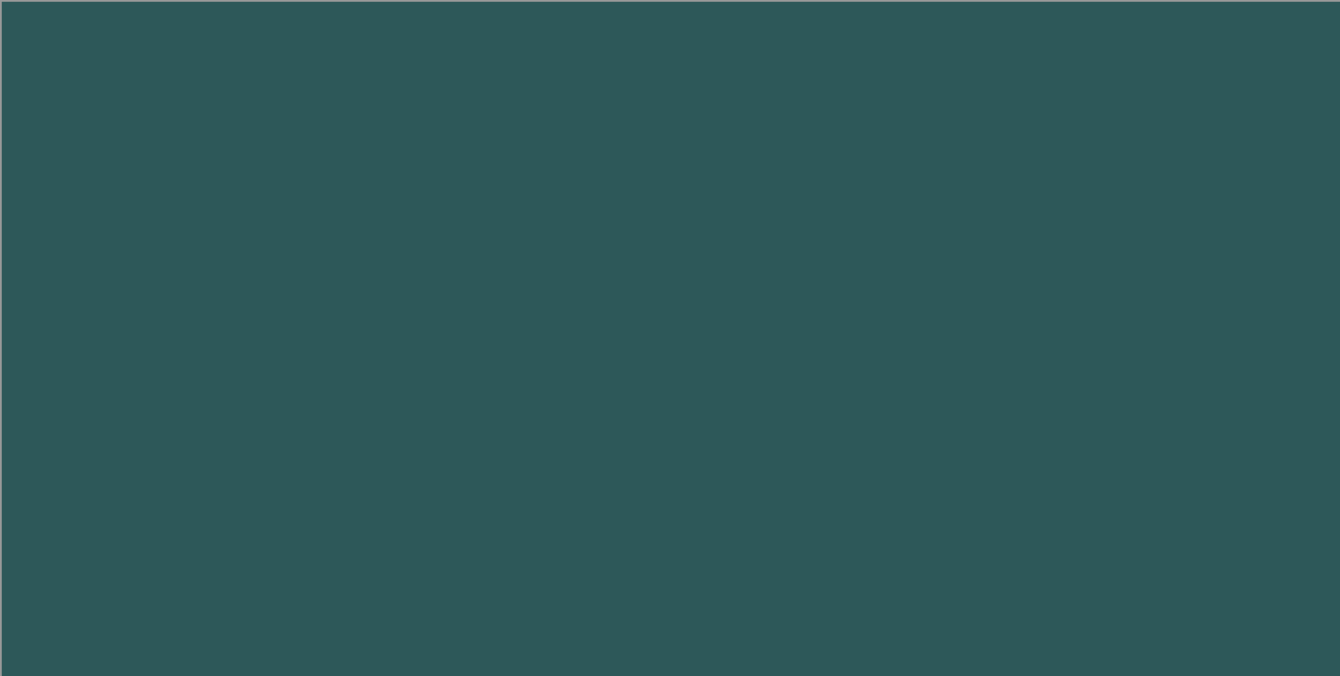
click at [767, 405] on body "1 2 3 4 5 6 "upArrow" press enter ההההההההההההההההההההההההההההההההההההההההההההה…" at bounding box center [670, 338] width 1340 height 676
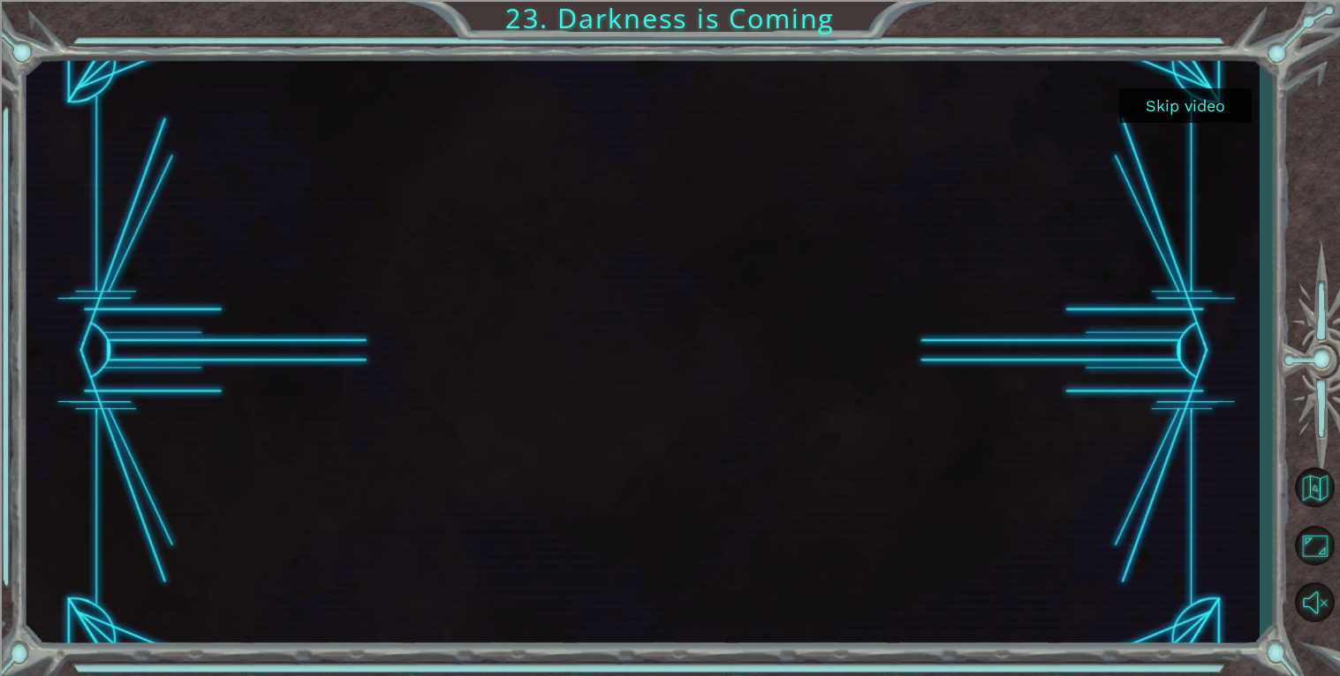
click at [686, 289] on div at bounding box center [644, 351] width 1058 height 595
click at [741, 52] on div "Skip video 23. Darkness is Coming" at bounding box center [670, 338] width 1340 height 676
click at [1213, 113] on button "Skip video" at bounding box center [1185, 105] width 133 height 34
